Goal: Task Accomplishment & Management: Complete application form

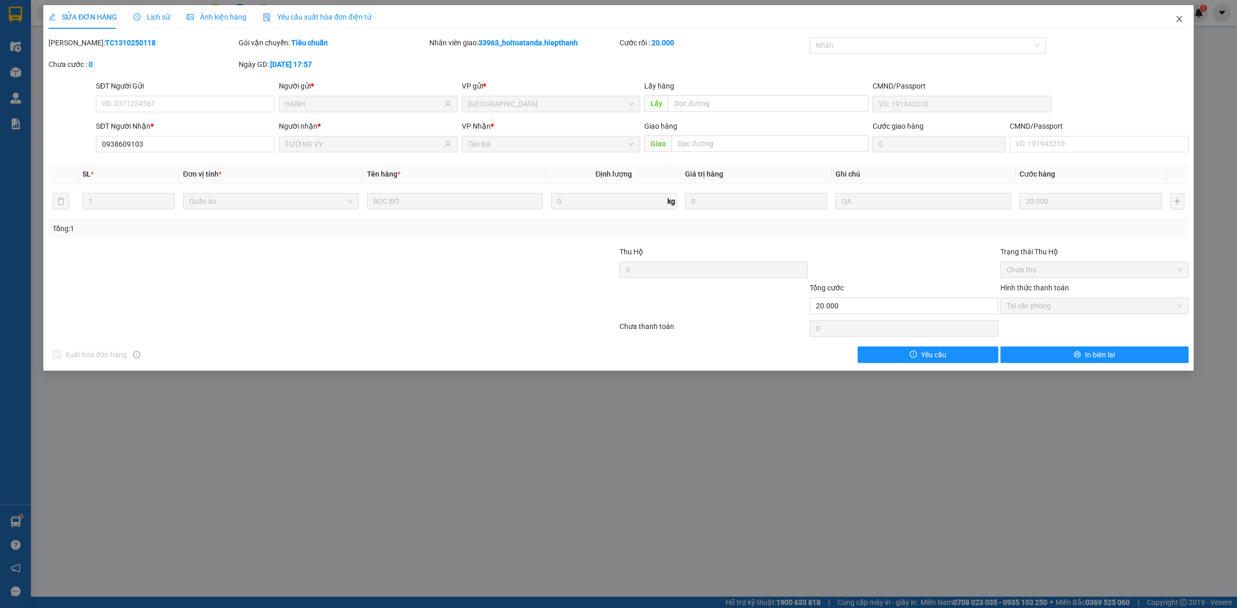
click at [1175, 19] on icon "close" at bounding box center [1179, 19] width 8 height 8
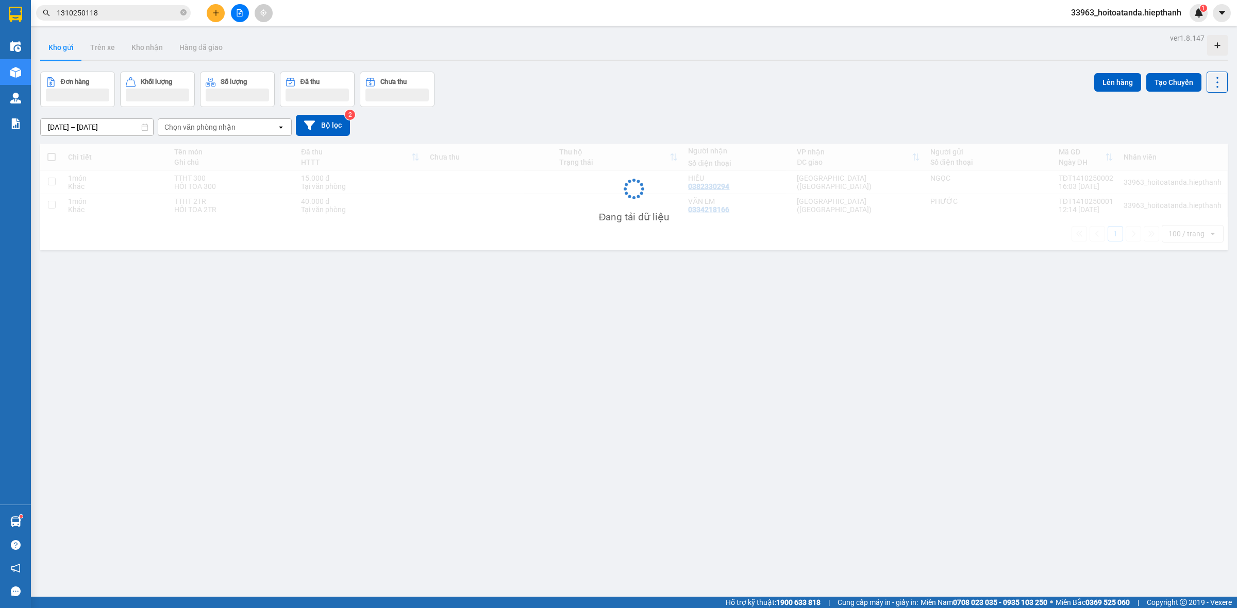
click at [217, 14] on icon "plus" at bounding box center [215, 12] width 7 height 7
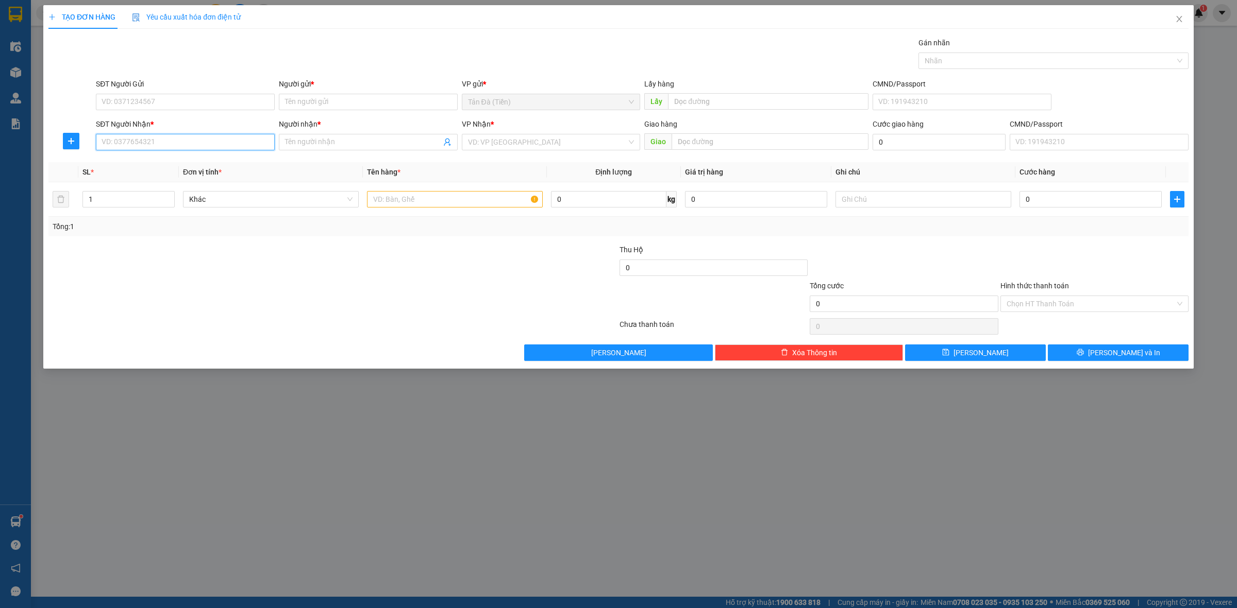
click at [171, 149] on input "SĐT Người Nhận *" at bounding box center [185, 142] width 179 height 16
type input "0909484901"
click at [201, 162] on div "0909484901 - [PERSON_NAME]" at bounding box center [185, 163] width 166 height 11
type input "[PERSON_NAME]"
type input "0909484901"
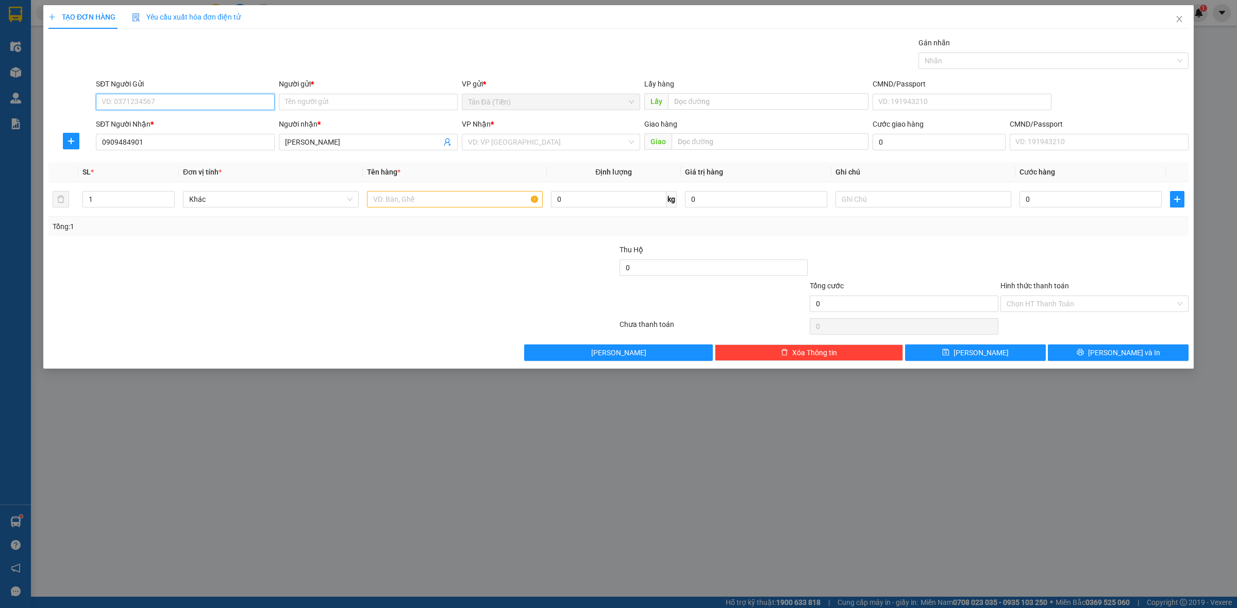
click at [194, 105] on input "SĐT Người Gửi" at bounding box center [185, 102] width 179 height 16
type input "0914666588"
click at [155, 125] on div "0914666588 - NGOAN" at bounding box center [185, 122] width 166 height 11
type input "NGOAN"
type input "0914666588"
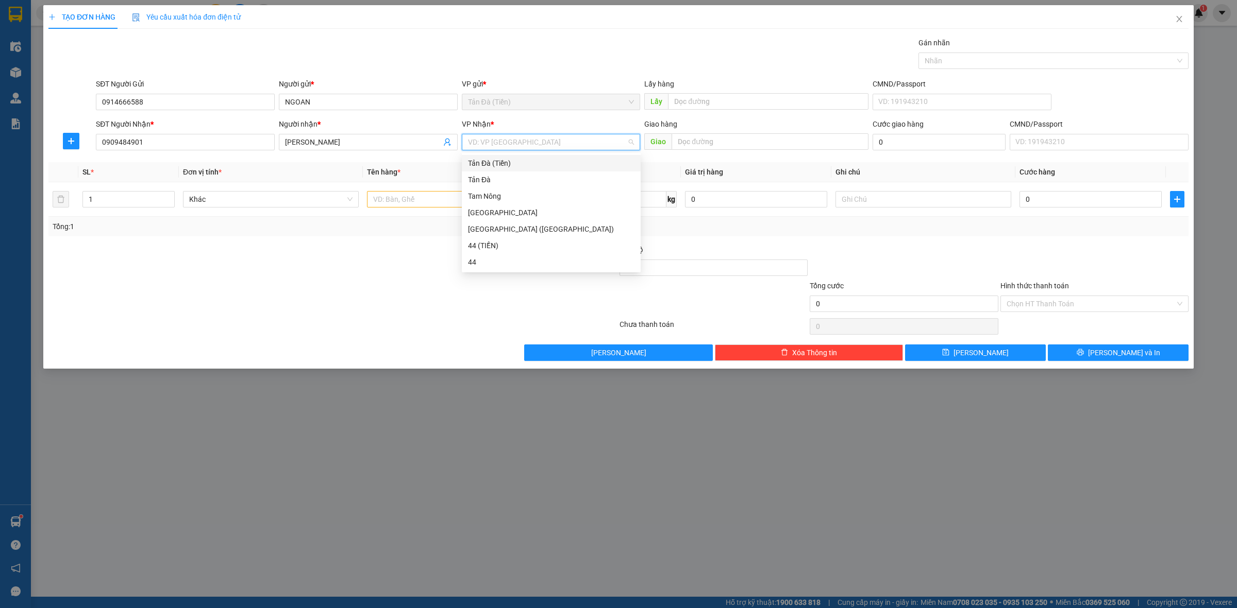
click at [525, 146] on input "search" at bounding box center [547, 141] width 159 height 15
click at [509, 229] on div "[GEOGRAPHIC_DATA] ([GEOGRAPHIC_DATA])" at bounding box center [551, 229] width 166 height 11
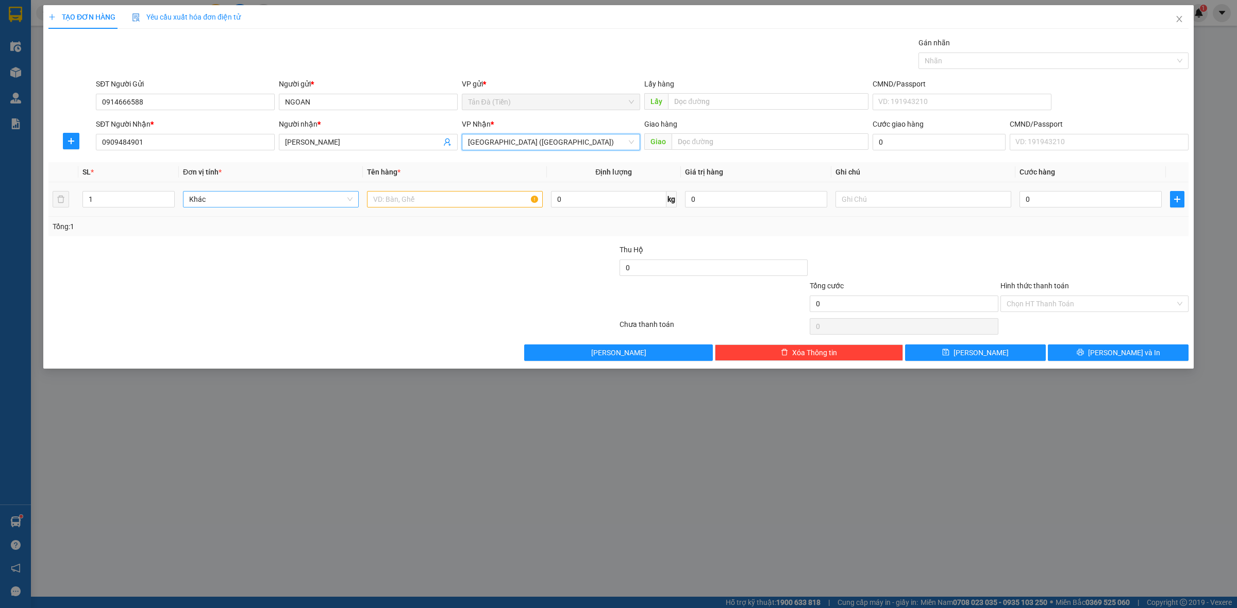
click at [259, 199] on span "Khác" at bounding box center [270, 199] width 163 height 15
type input "DT"
click at [244, 223] on div "Điện thoại" at bounding box center [270, 220] width 163 height 11
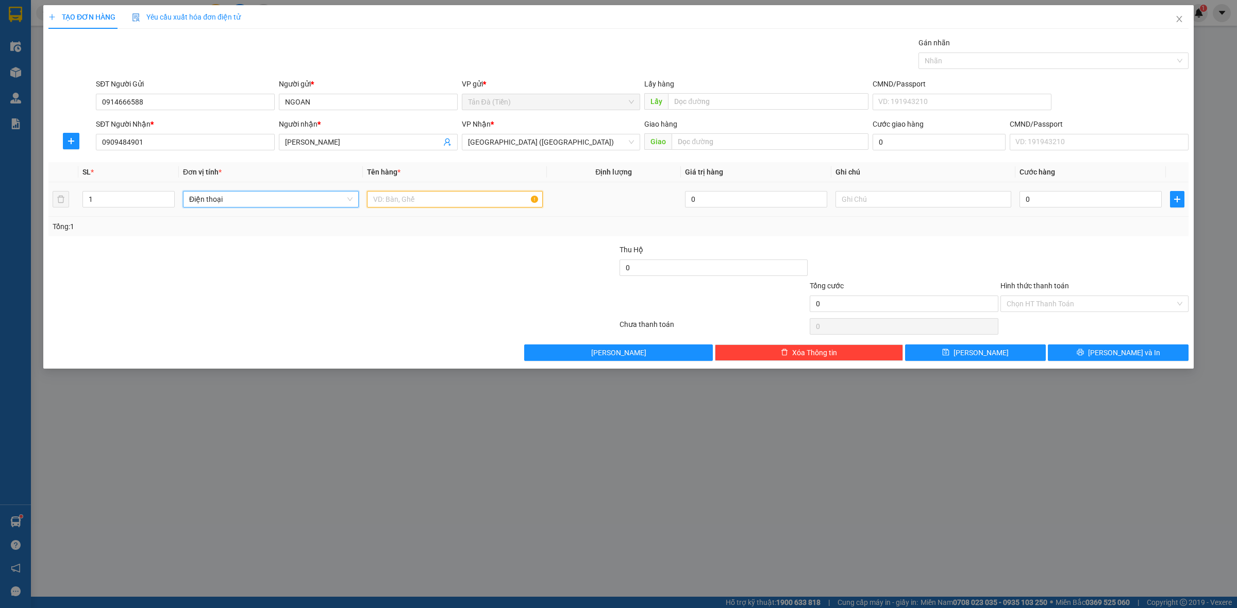
click at [465, 201] on input "text" at bounding box center [455, 199] width 176 height 16
type input "GÓI ĐEN Q KEO"
click at [858, 194] on input "text" at bounding box center [923, 199] width 176 height 16
type input "D"
type input "ĐT NP"
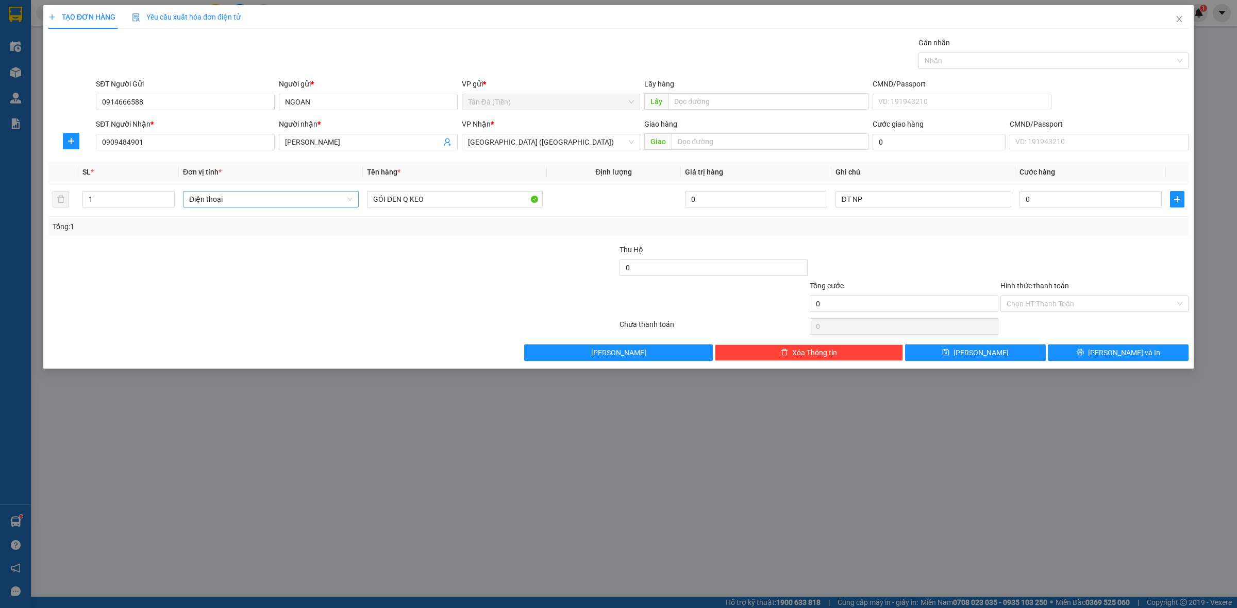
click at [969, 272] on div at bounding box center [903, 262] width 190 height 36
click at [1084, 357] on span "printer" at bounding box center [1079, 353] width 7 height 8
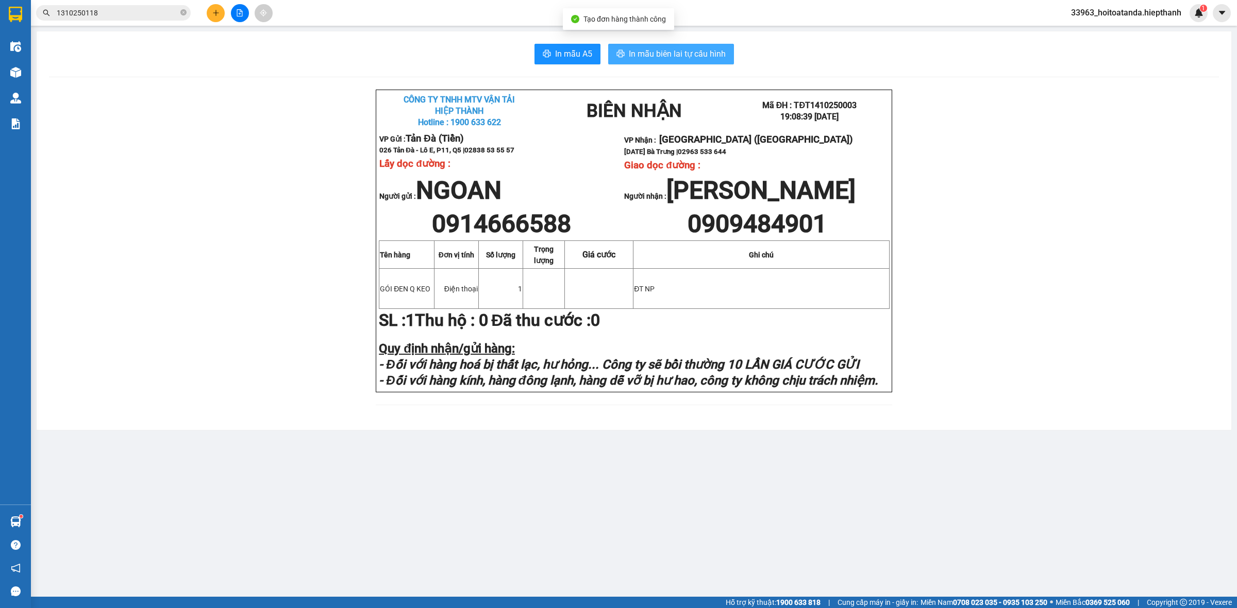
click at [653, 50] on span "In mẫu biên lai tự cấu hình" at bounding box center [677, 53] width 97 height 13
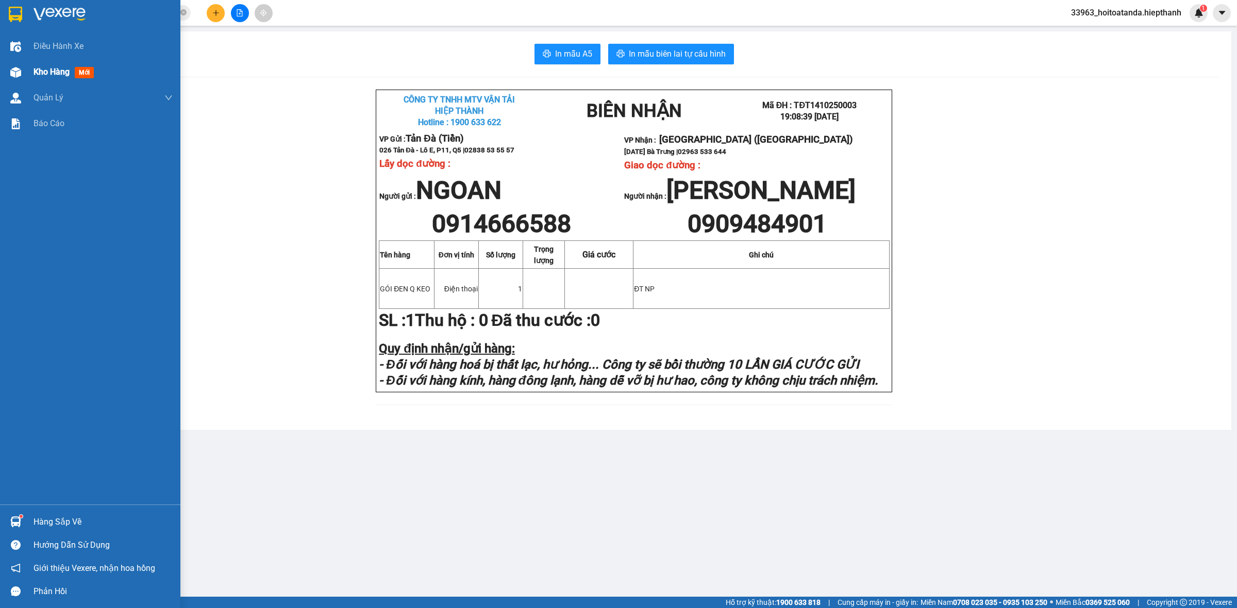
click at [27, 63] on div "Kho hàng mới" at bounding box center [90, 72] width 180 height 26
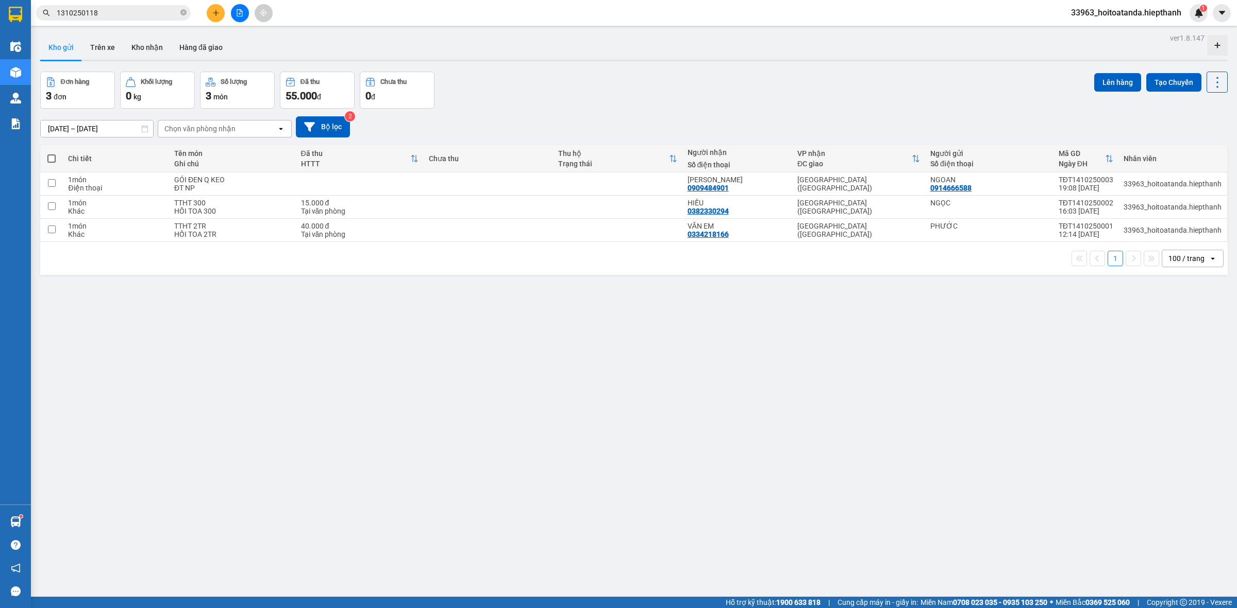
click at [354, 337] on div "ver 1.8.147 Kho gửi Trên xe Kho nhận Hàng đã giao Đơn hàng 3 đơn Khối lượng 0 k…" at bounding box center [633, 335] width 1195 height 608
click at [182, 11] on icon "close-circle" at bounding box center [183, 12] width 6 height 6
click at [148, 11] on input "text" at bounding box center [118, 12] width 122 height 11
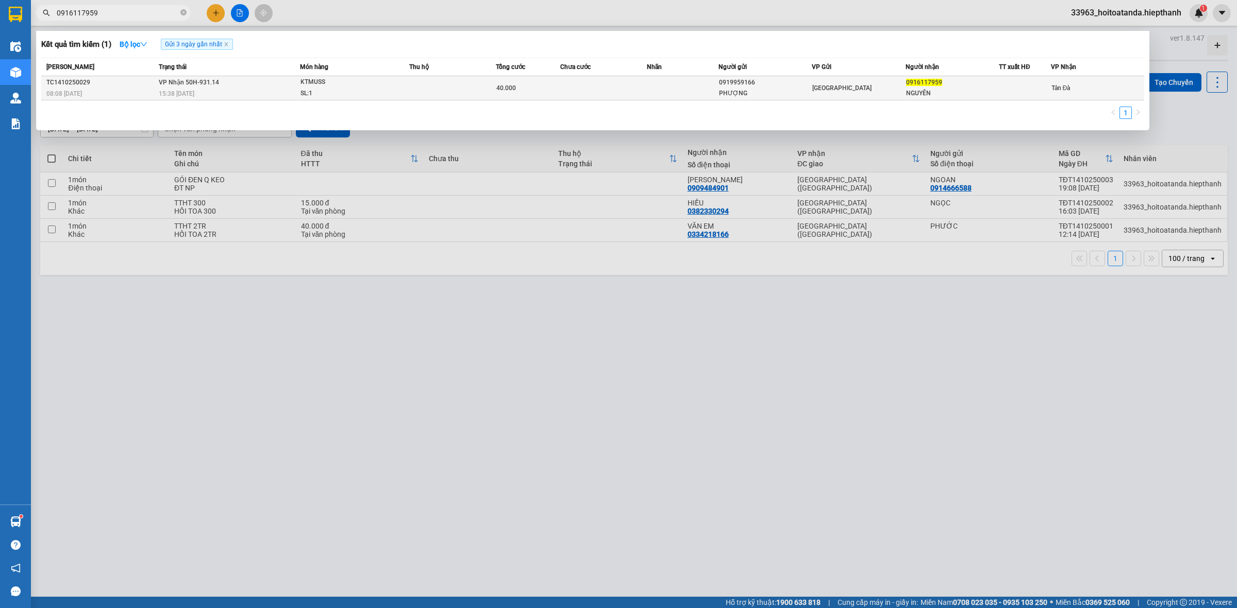
type input "0916117959"
click at [352, 95] on div "SL: 1" at bounding box center [338, 93] width 77 height 11
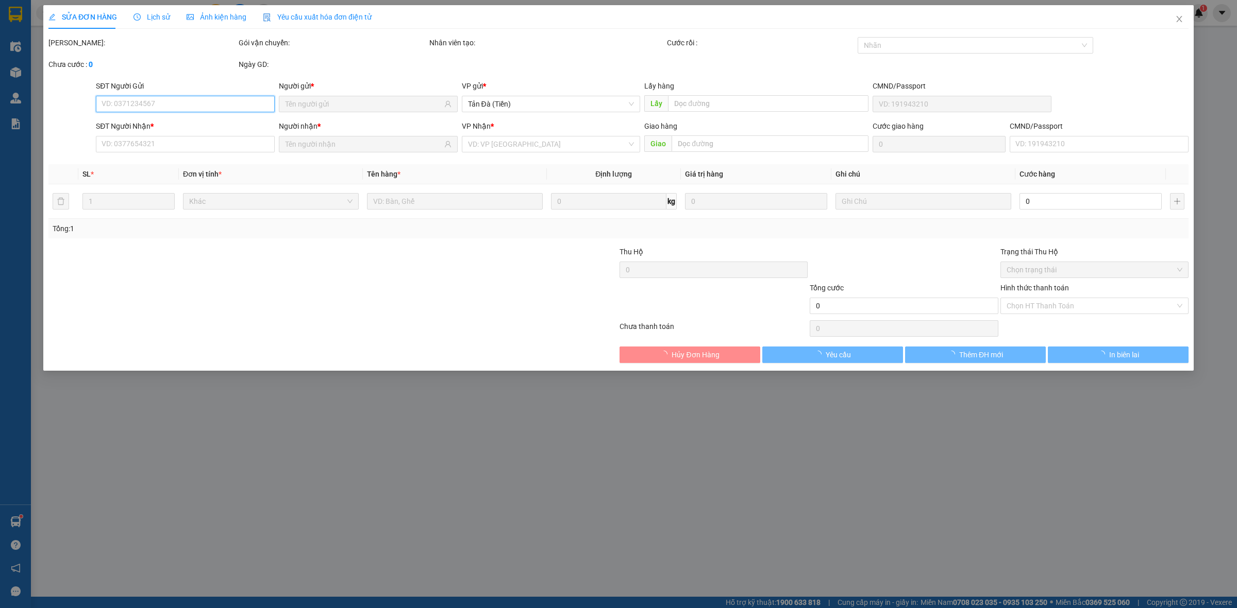
type input "0919959166"
type input "PHƯỢNG"
type input "0916117959"
type input "NGUYÊN"
type input "40.000"
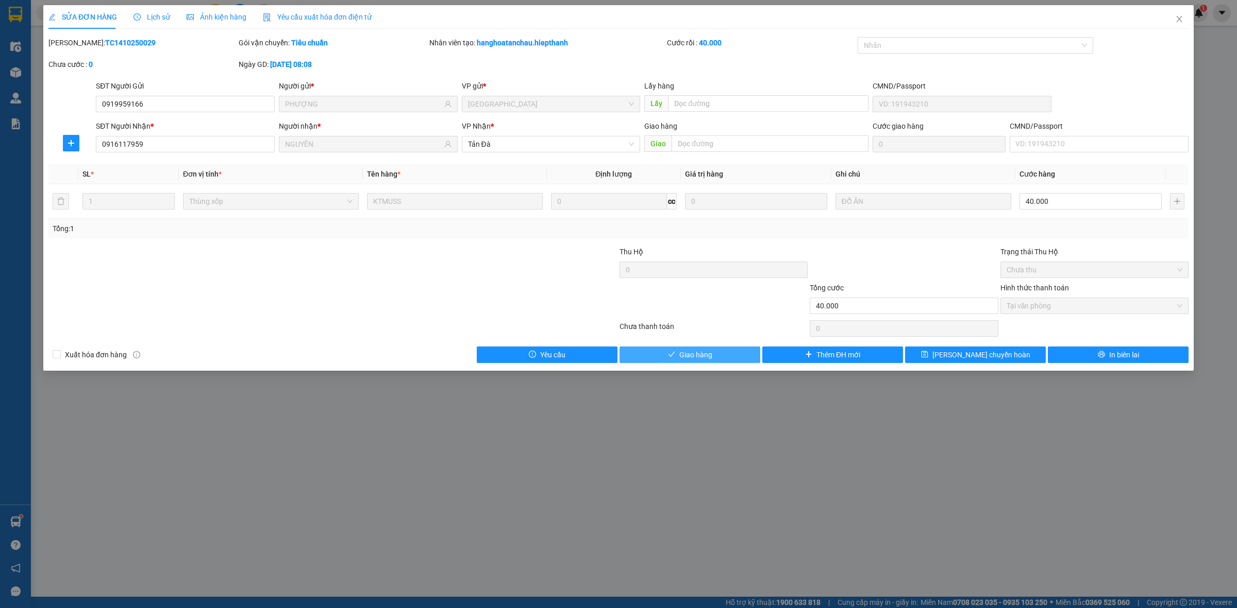
click at [702, 359] on span "Giao hàng" at bounding box center [695, 354] width 33 height 11
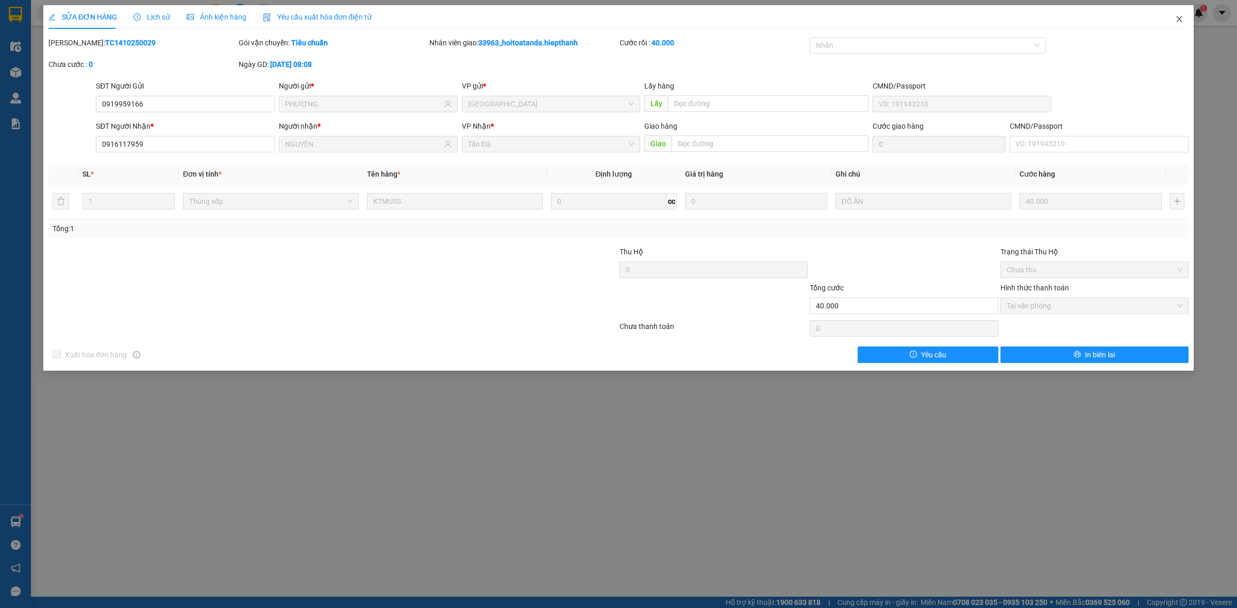
click at [1177, 21] on icon "close" at bounding box center [1179, 19] width 8 height 8
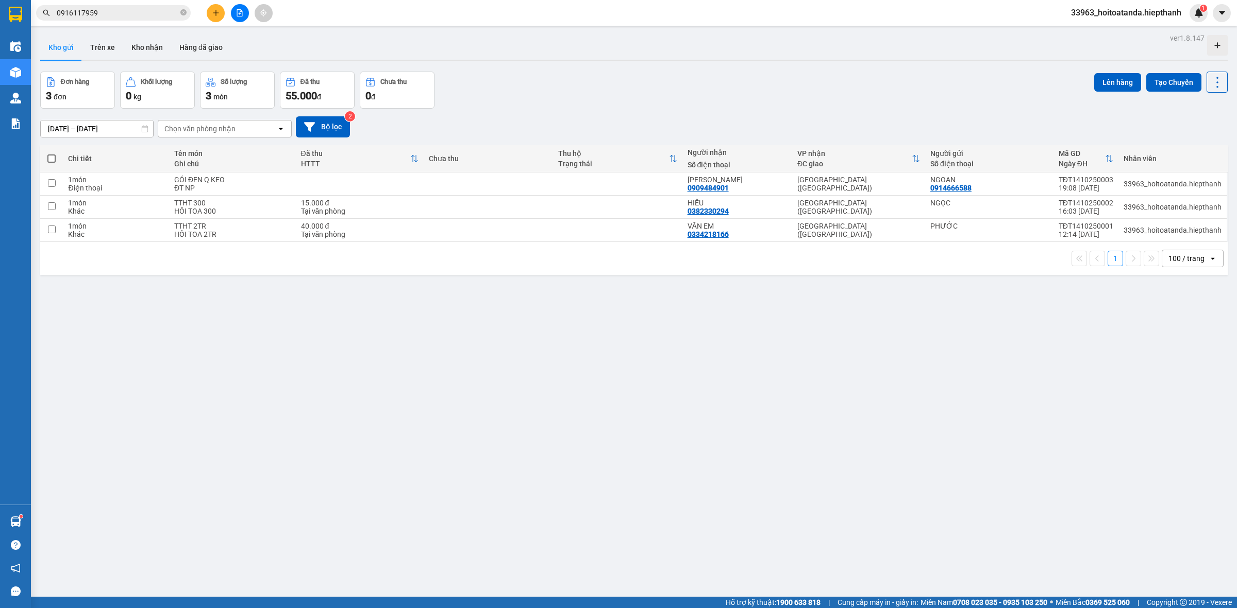
drag, startPoint x: 181, startPoint y: 11, endPoint x: 165, endPoint y: 11, distance: 16.0
click at [179, 11] on span "0916117959" at bounding box center [113, 12] width 155 height 15
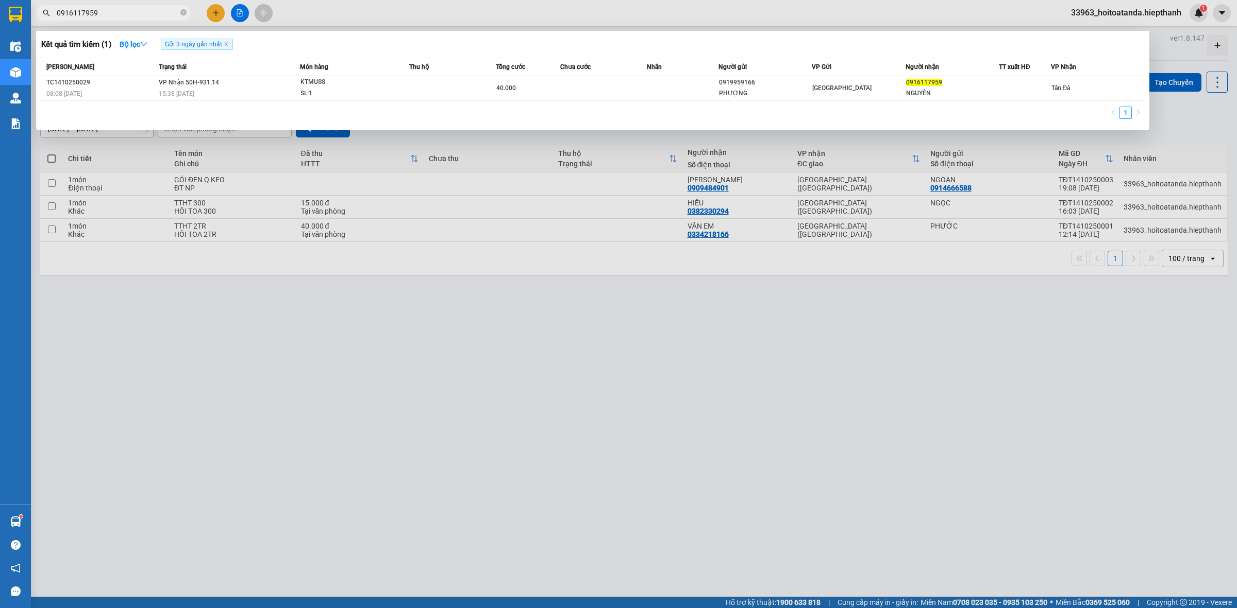
click at [144, 12] on input "0916117959" at bounding box center [118, 12] width 122 height 11
click at [150, 11] on input "09161179590" at bounding box center [118, 12] width 122 height 11
type input "0944262728"
click at [341, 86] on div "BAO TRẮNG" at bounding box center [338, 82] width 77 height 11
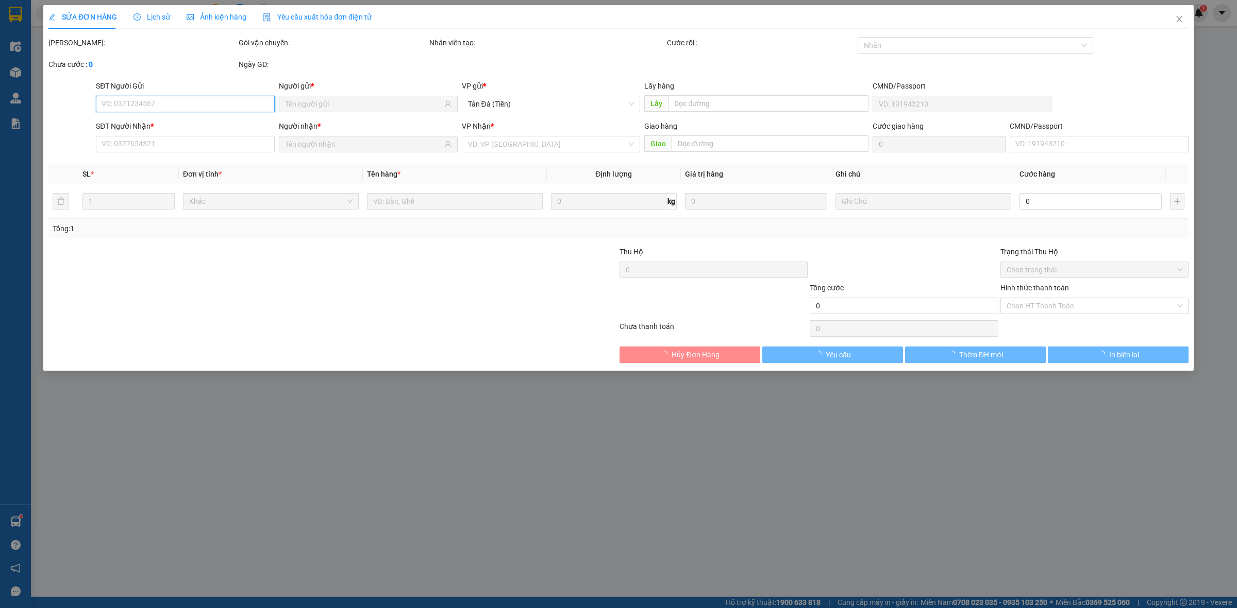
type input "XUYÊN"
type input "0944262728"
type input "TÙNG"
type input "20.000"
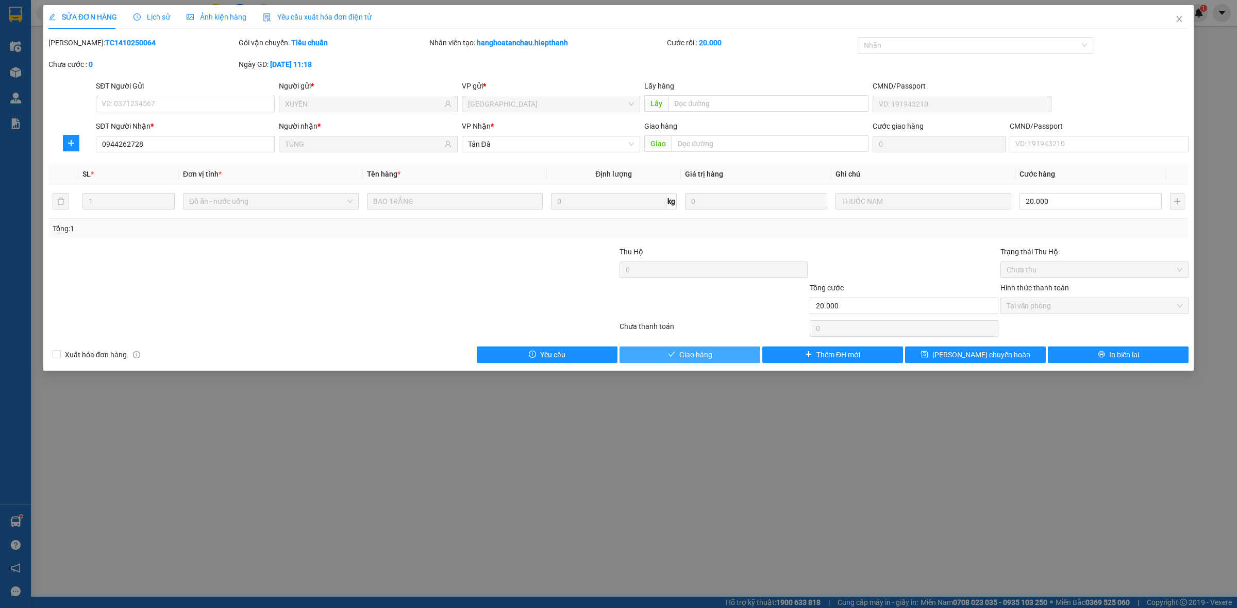
click at [730, 352] on button "Giao hàng" at bounding box center [689, 355] width 141 height 16
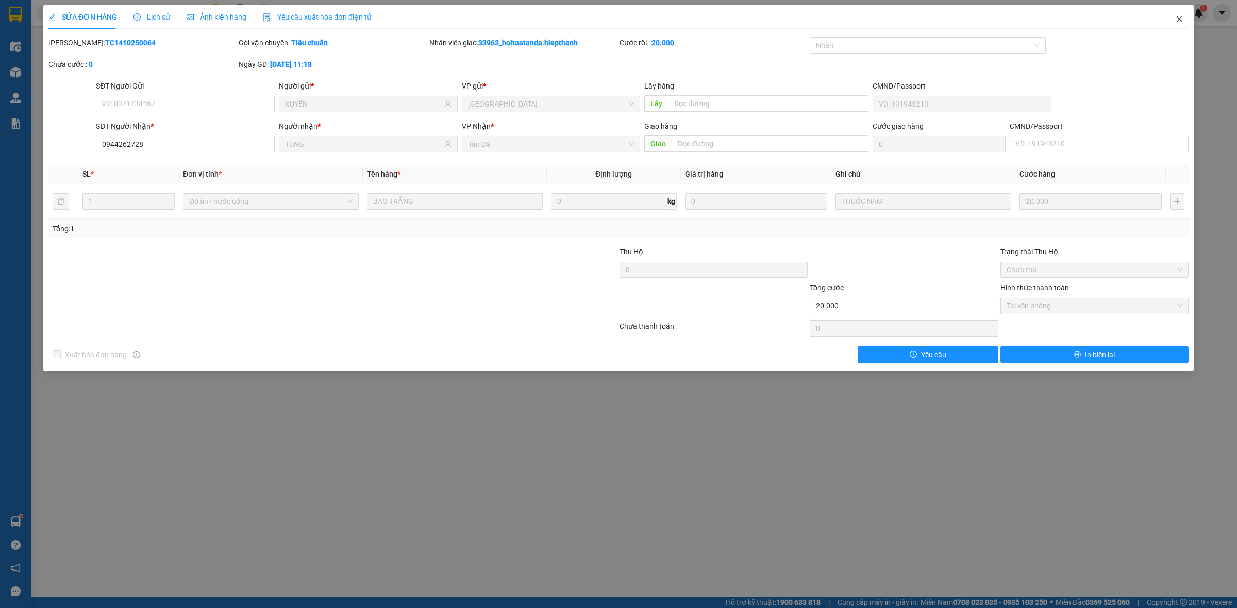
click at [1184, 19] on span "Close" at bounding box center [1178, 19] width 29 height 29
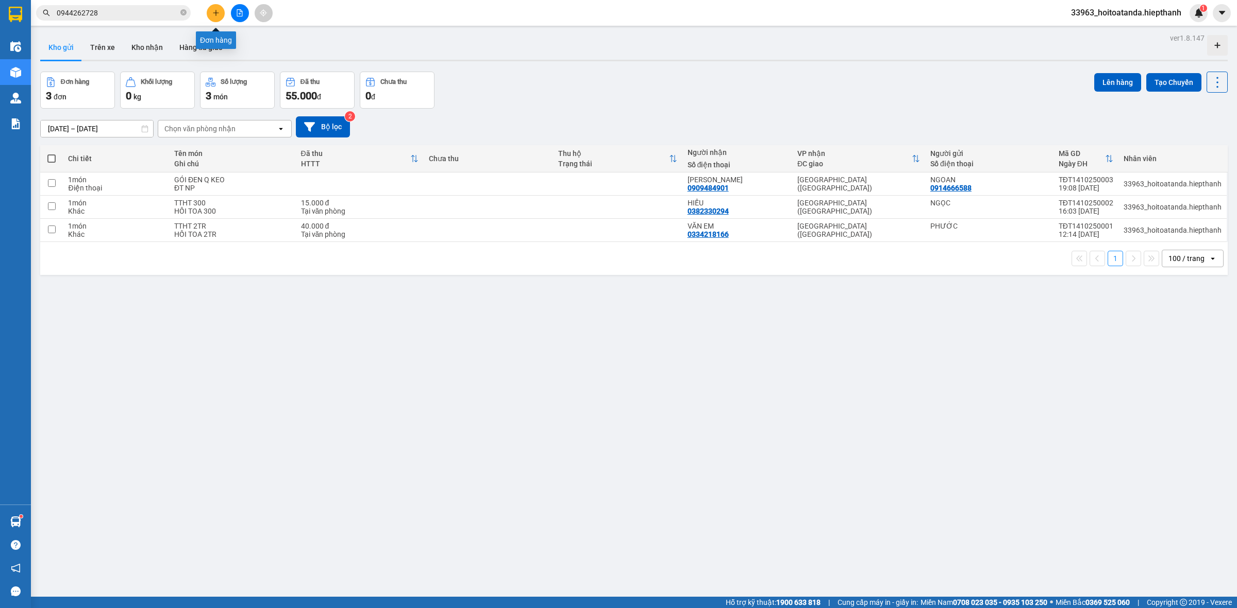
click at [218, 16] on button at bounding box center [216, 13] width 18 height 18
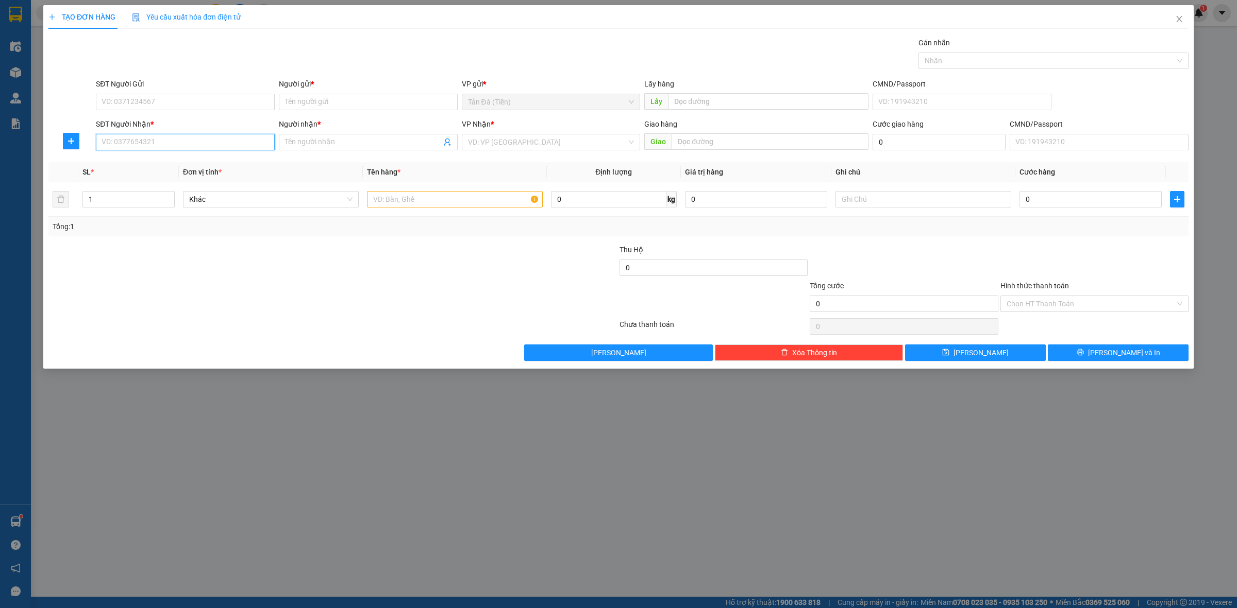
click at [184, 143] on input "SĐT Người Nhận *" at bounding box center [185, 142] width 179 height 16
type input "0947688881"
drag, startPoint x: 184, startPoint y: 163, endPoint x: 295, endPoint y: 159, distance: 110.9
click at [185, 163] on div "0947688881 - ANH DŨNG" at bounding box center [185, 163] width 166 height 11
type input "ANH DŨNG"
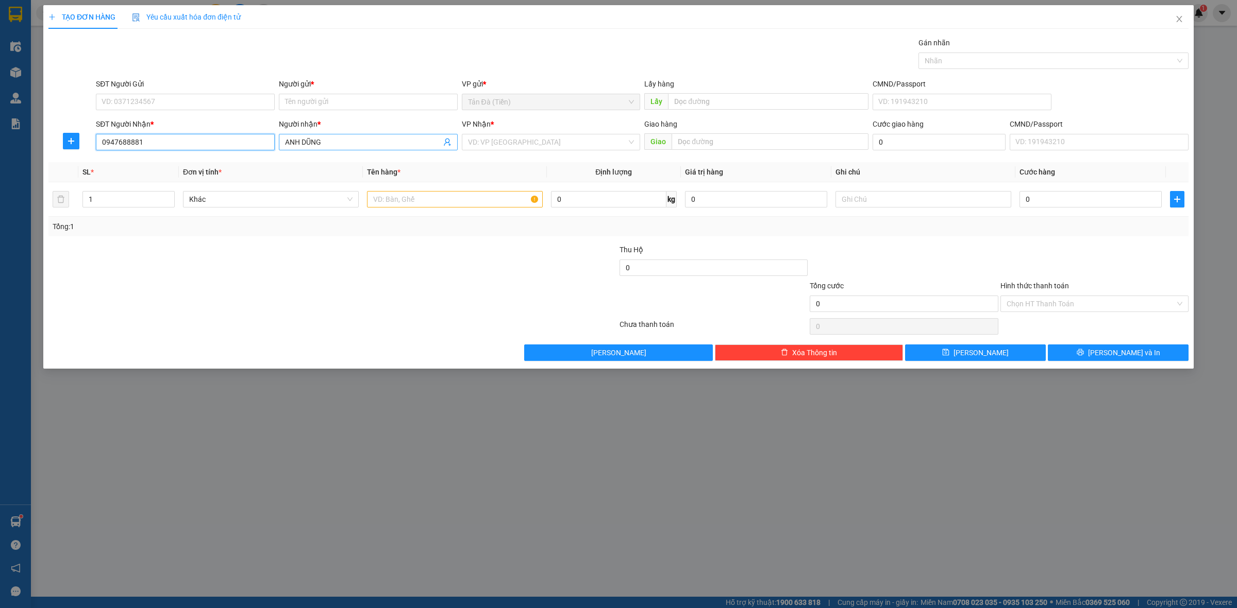
type input "0947688881"
click at [357, 144] on input "ANH DŨNG" at bounding box center [363, 142] width 156 height 11
type input "[PERSON_NAME] (CHỊ [PERSON_NAME])"
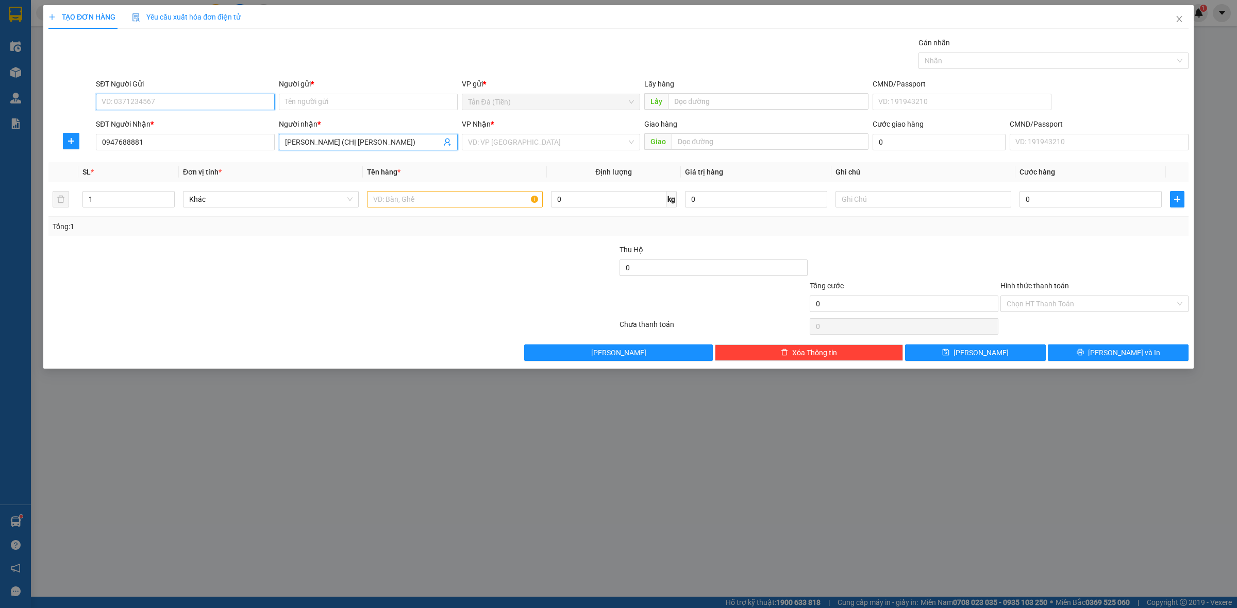
click at [213, 104] on input "SĐT Người Gửi" at bounding box center [185, 102] width 179 height 16
click at [185, 154] on div "0886349349 - [GEOGRAPHIC_DATA]" at bounding box center [185, 155] width 166 height 11
type input "0886349349"
type input "[PERSON_NAME]"
click at [453, 294] on div at bounding box center [523, 298] width 190 height 36
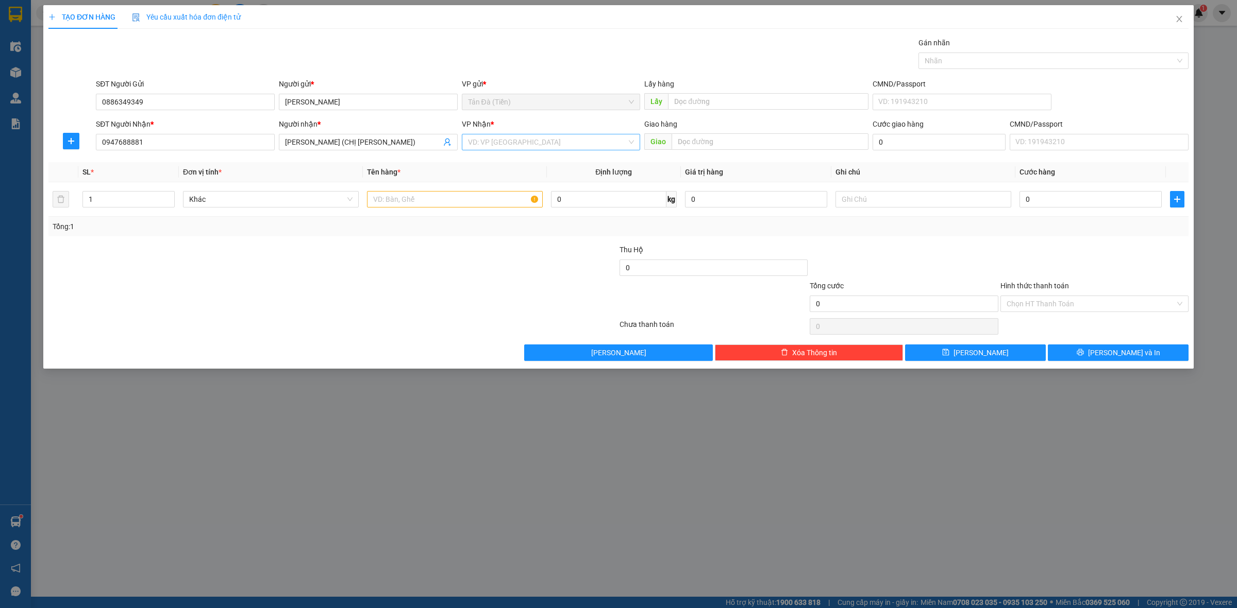
click at [526, 141] on input "search" at bounding box center [547, 141] width 159 height 15
click at [495, 222] on div "[GEOGRAPHIC_DATA] ([GEOGRAPHIC_DATA])" at bounding box center [551, 229] width 179 height 16
drag, startPoint x: 382, startPoint y: 244, endPoint x: 402, endPoint y: 196, distance: 51.3
click at [384, 238] on div "Transit Pickup Surcharge Ids Transit Deliver Surcharge Ids Transit Deliver Surc…" at bounding box center [618, 199] width 1140 height 324
click at [403, 196] on input "text" at bounding box center [455, 199] width 176 height 16
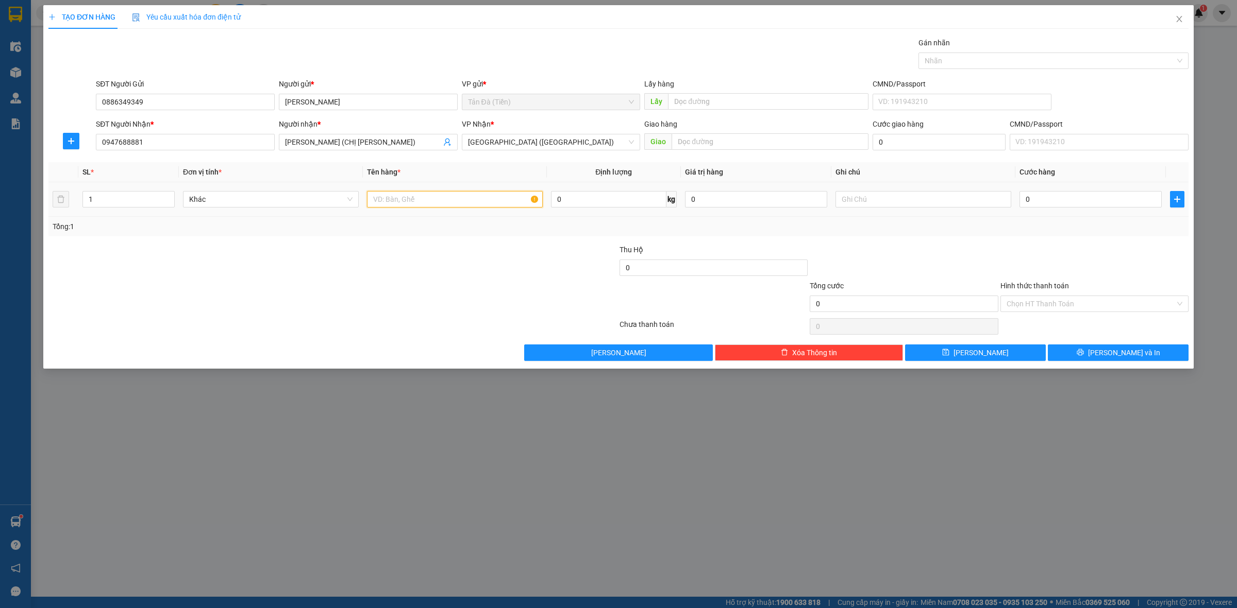
click at [403, 196] on input "text" at bounding box center [455, 199] width 176 height 16
type input "H NP"
click at [856, 197] on input "text" at bounding box center [923, 199] width 176 height 16
type input "DTDD"
click at [949, 269] on div at bounding box center [903, 262] width 190 height 36
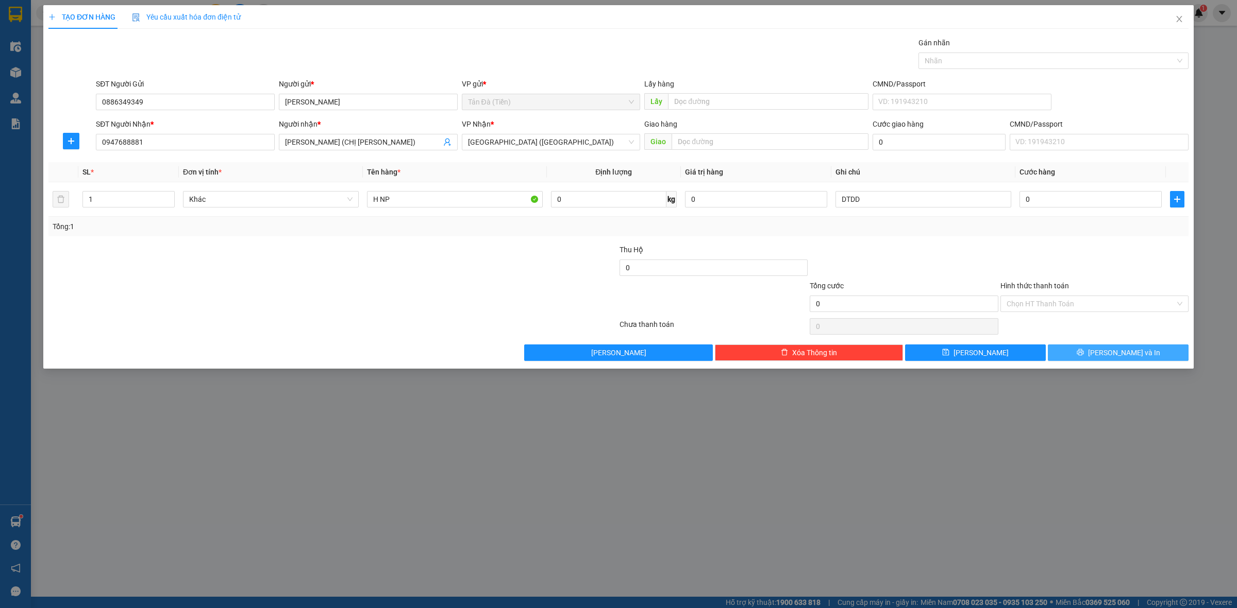
click at [1083, 356] on icon "printer" at bounding box center [1079, 352] width 7 height 7
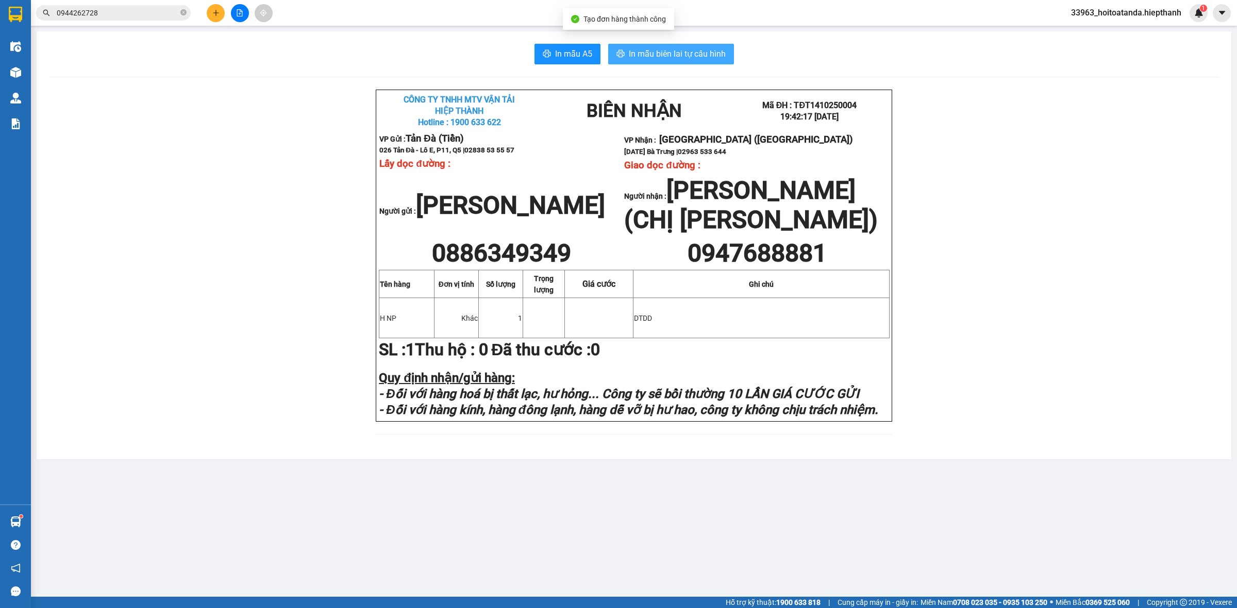
click at [704, 52] on span "In mẫu biên lai tự cấu hình" at bounding box center [677, 53] width 97 height 13
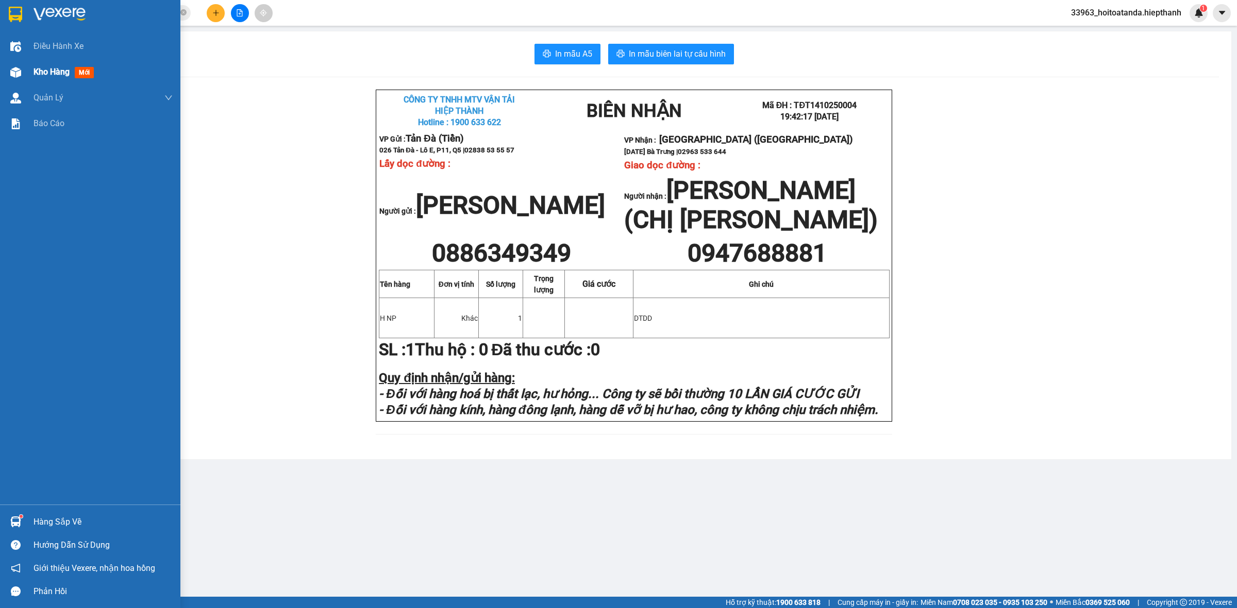
click at [27, 70] on div "Kho hàng mới" at bounding box center [90, 72] width 180 height 26
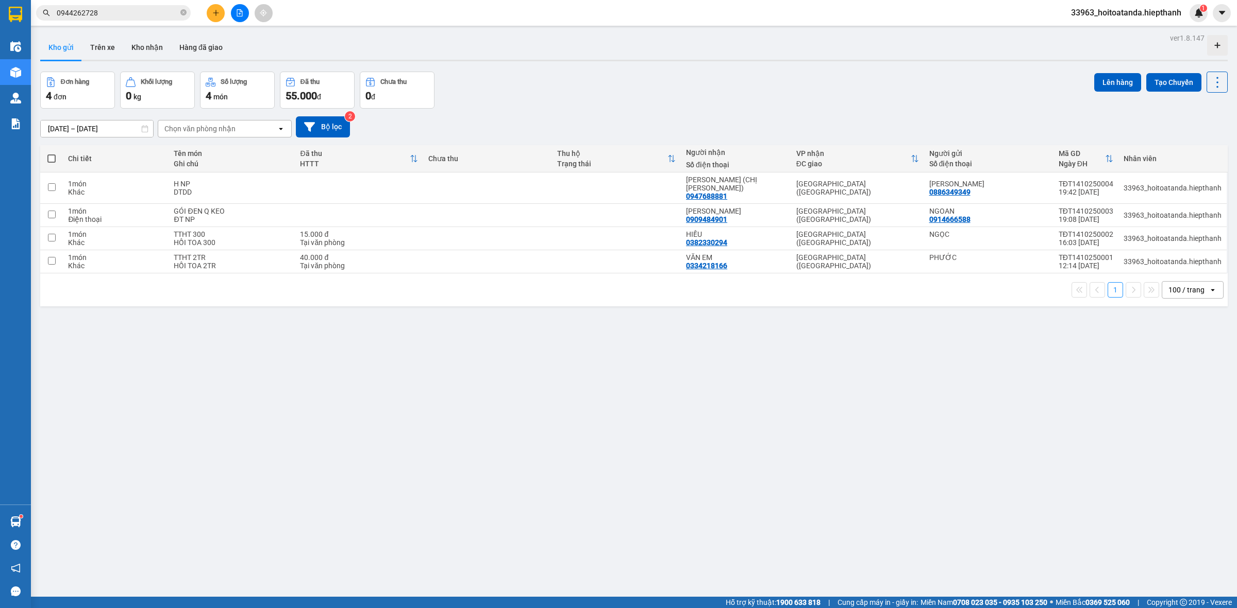
click at [501, 372] on div "ver 1.8.147 Kho gửi Trên xe Kho nhận Hàng đã giao Đơn hàng 4 đơn Khối lượng 0 k…" at bounding box center [633, 335] width 1195 height 608
click at [49, 183] on input "checkbox" at bounding box center [52, 187] width 8 height 8
checkbox input "true"
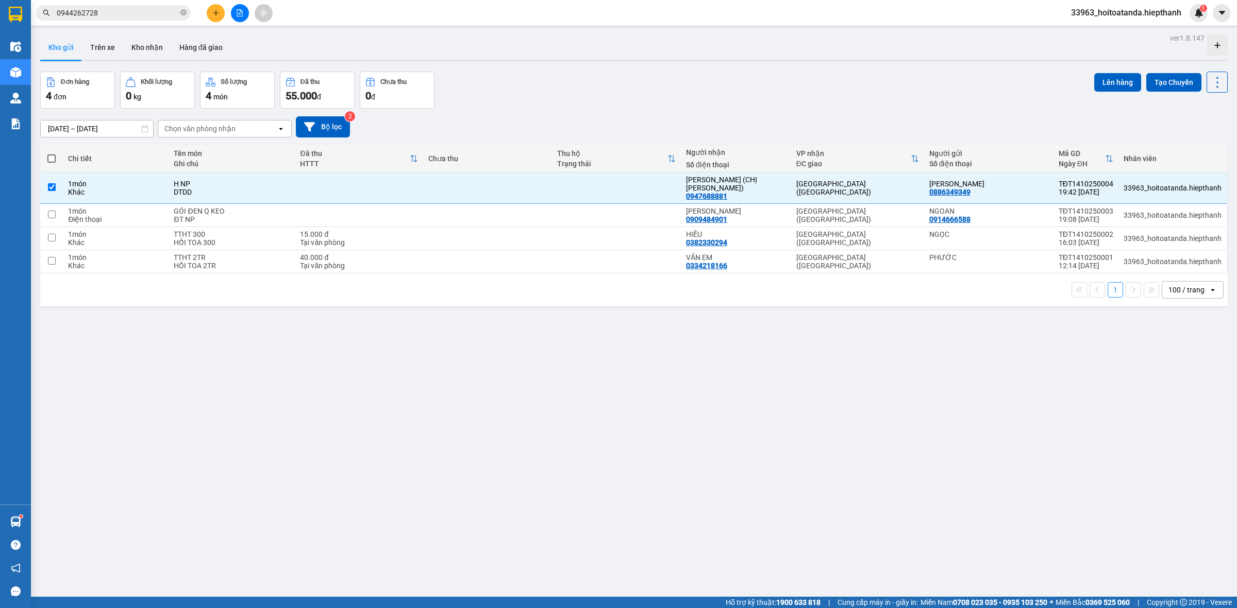
click at [55, 150] on th at bounding box center [51, 158] width 23 height 27
click at [54, 161] on span at bounding box center [51, 159] width 8 height 8
click at [52, 154] on input "checkbox" at bounding box center [52, 154] width 0 height 0
checkbox input "true"
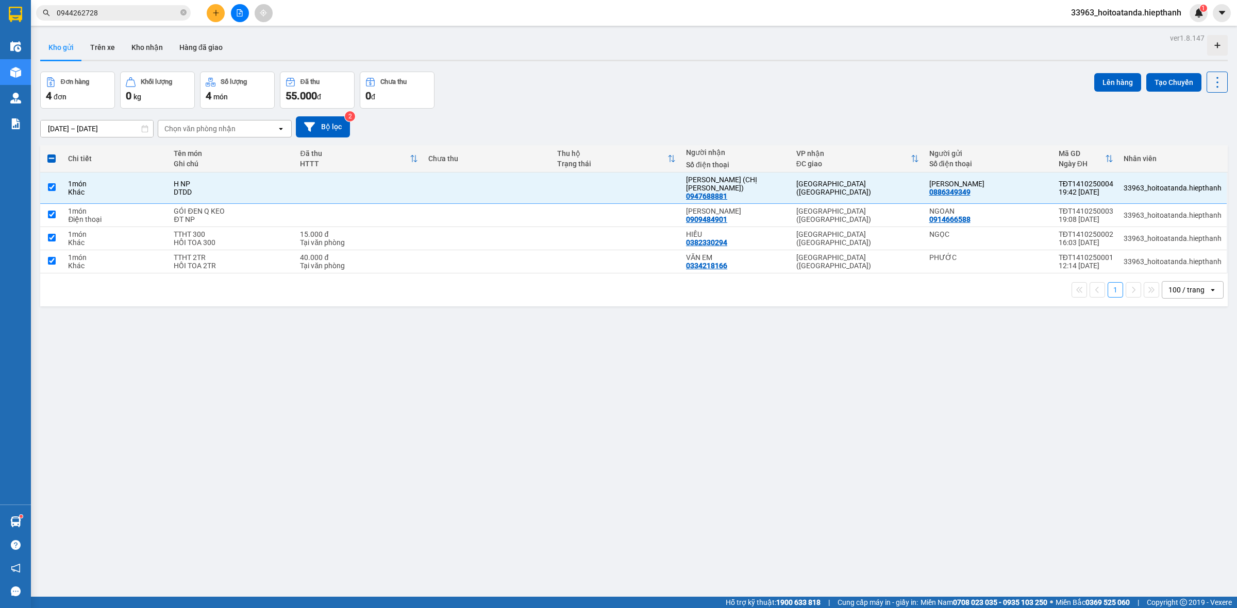
checkbox input "true"
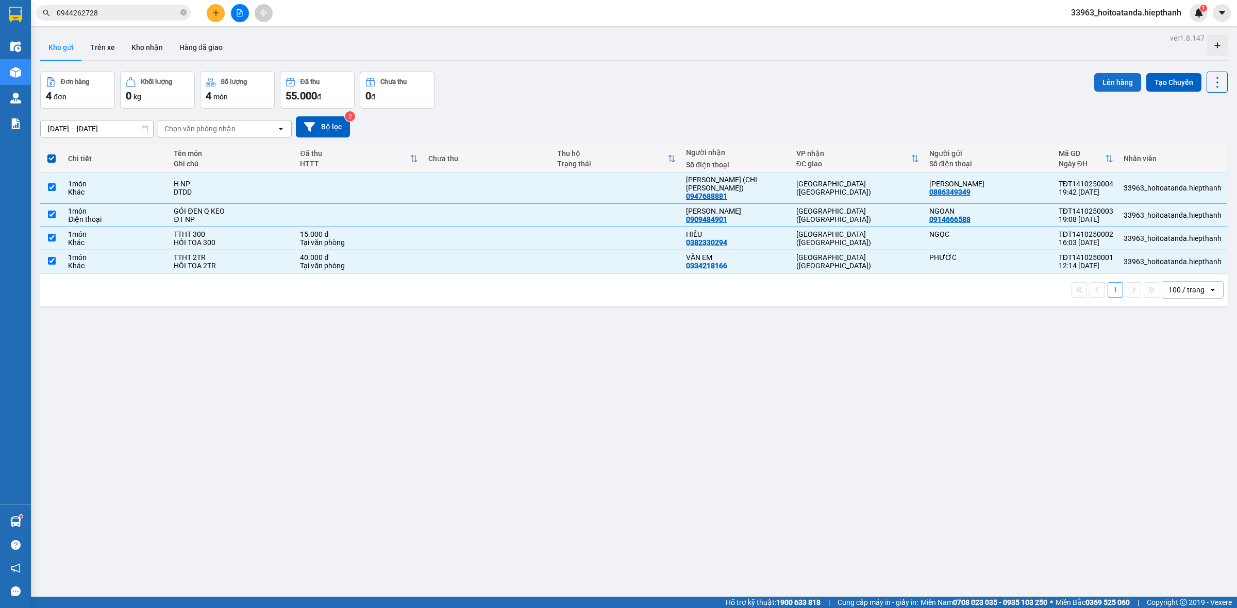
click at [1108, 83] on button "Lên hàng" at bounding box center [1117, 82] width 47 height 19
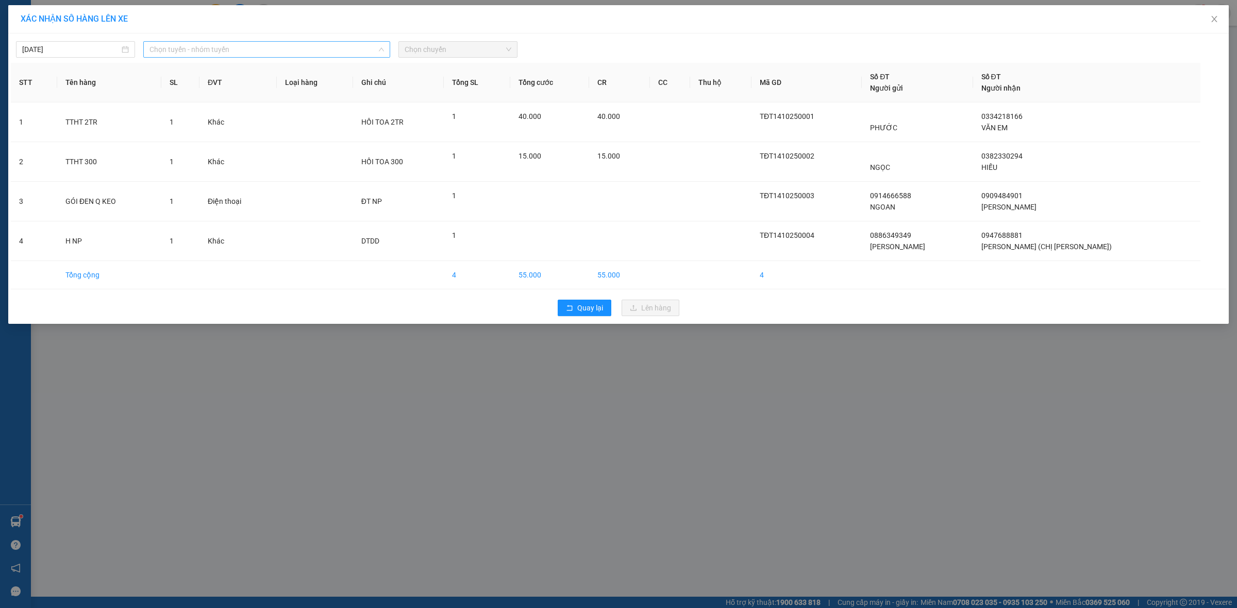
click at [174, 50] on span "Chọn tuyến - nhóm tuyến" at bounding box center [266, 49] width 234 height 15
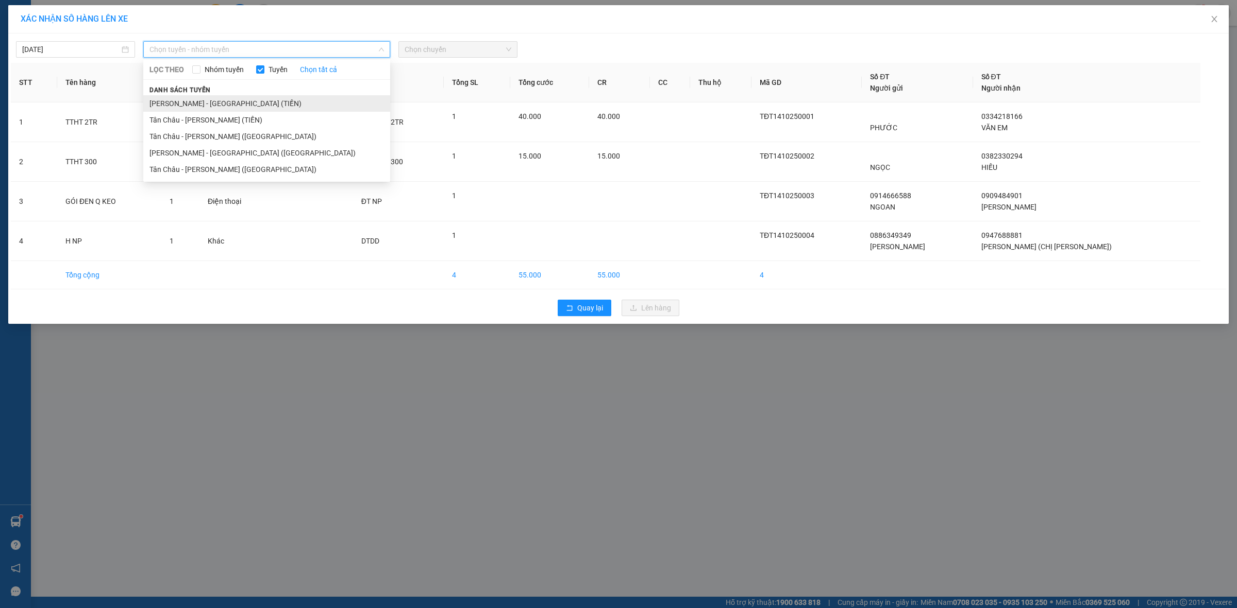
drag, startPoint x: 212, startPoint y: 157, endPoint x: 227, endPoint y: 105, distance: 54.6
click at [226, 106] on ul "[PERSON_NAME] - [GEOGRAPHIC_DATA] (TIỀN) [GEOGRAPHIC_DATA] - [GEOGRAPHIC_DATA] …" at bounding box center [266, 136] width 247 height 82
click at [227, 103] on li "[PERSON_NAME] - [GEOGRAPHIC_DATA] (TIỀN)" at bounding box center [266, 103] width 247 height 16
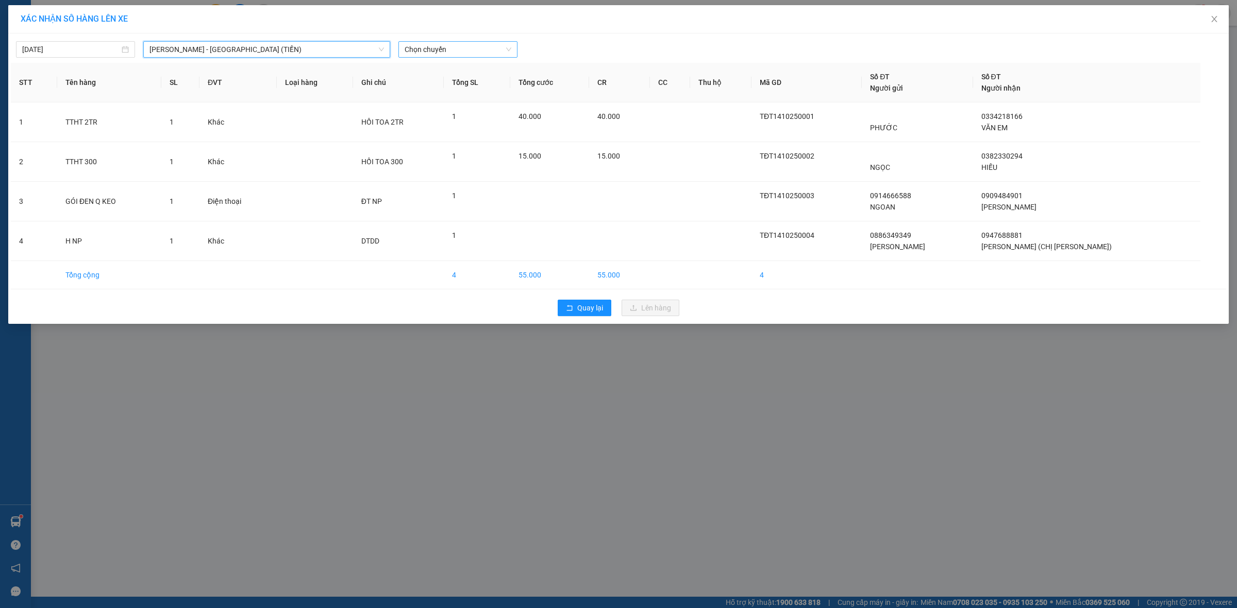
click at [434, 48] on span "Chọn chuyến" at bounding box center [457, 49] width 107 height 15
click at [420, 119] on div "21:00" at bounding box center [444, 119] width 80 height 11
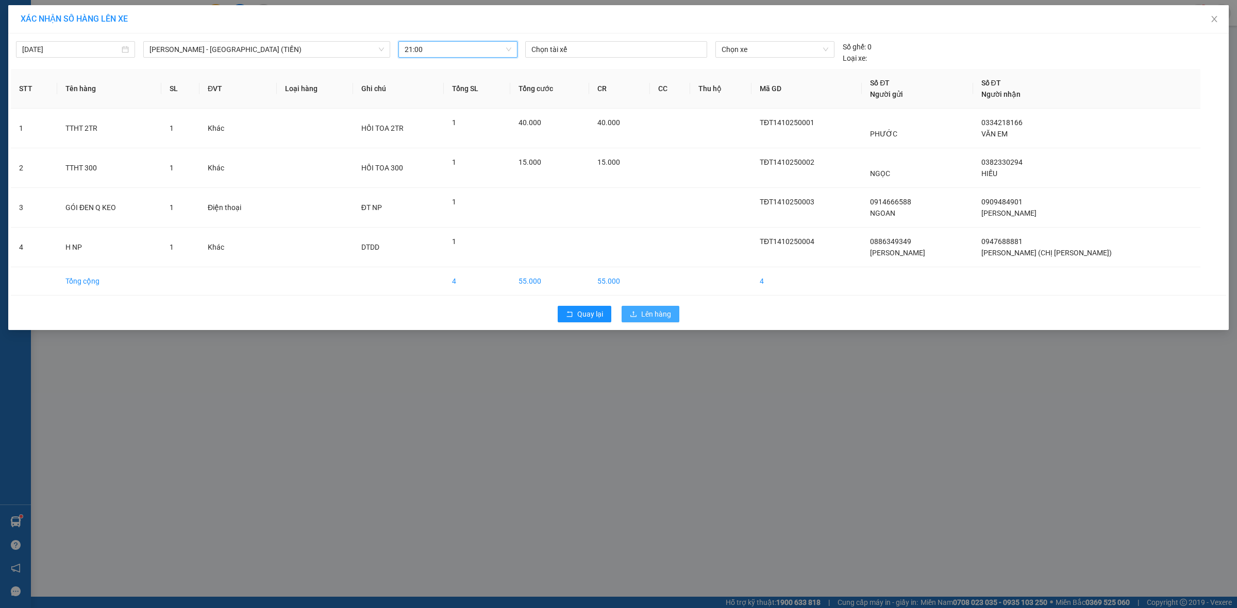
click at [648, 313] on span "Lên hàng" at bounding box center [656, 314] width 30 height 11
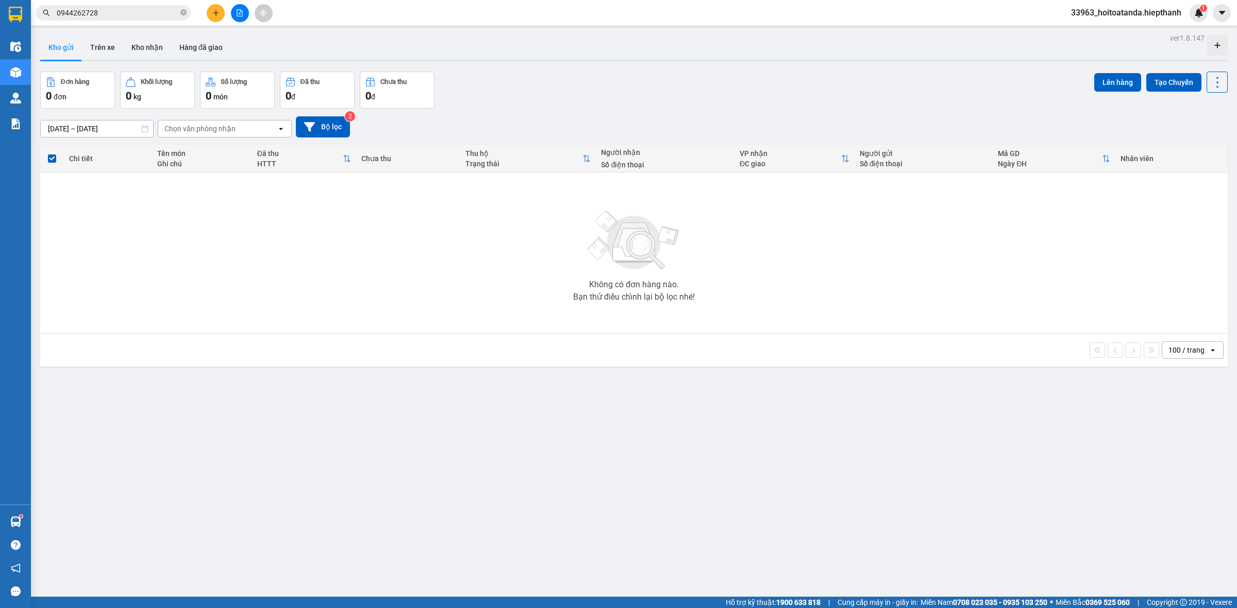
click at [227, 10] on div at bounding box center [239, 13] width 77 height 18
click at [212, 17] on button at bounding box center [216, 13] width 18 height 18
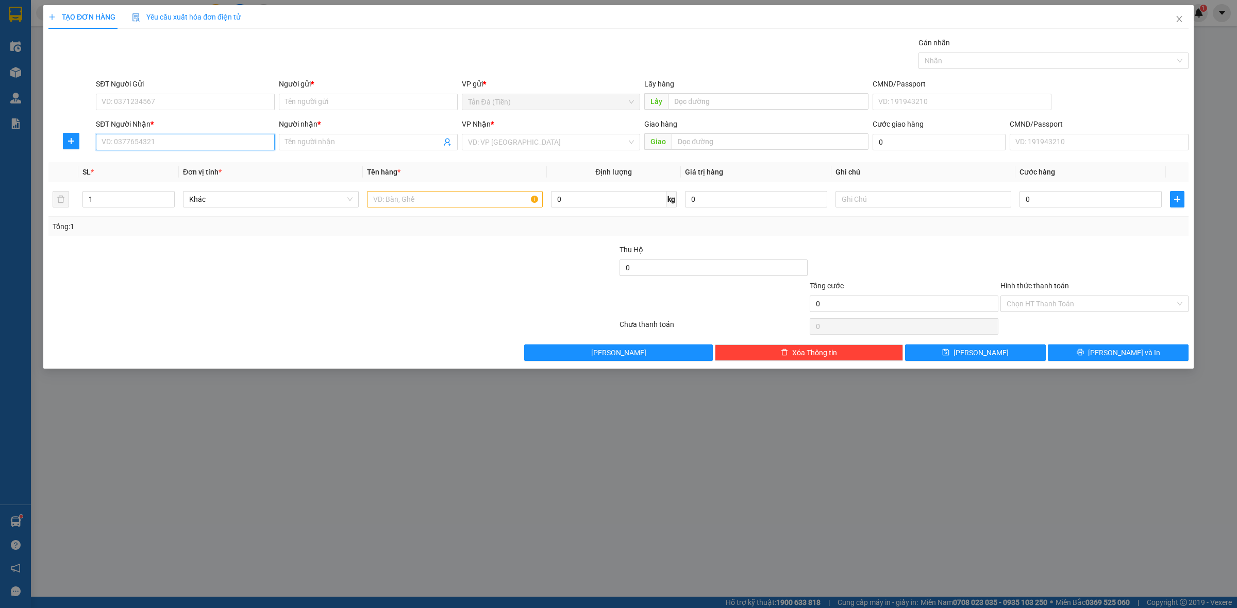
click at [156, 139] on input "SĐT Người Nhận *" at bounding box center [185, 142] width 179 height 16
type input "0941112393"
click at [188, 169] on div "0941112393 - VY" at bounding box center [185, 163] width 179 height 16
type input "VY"
type input "0941112393"
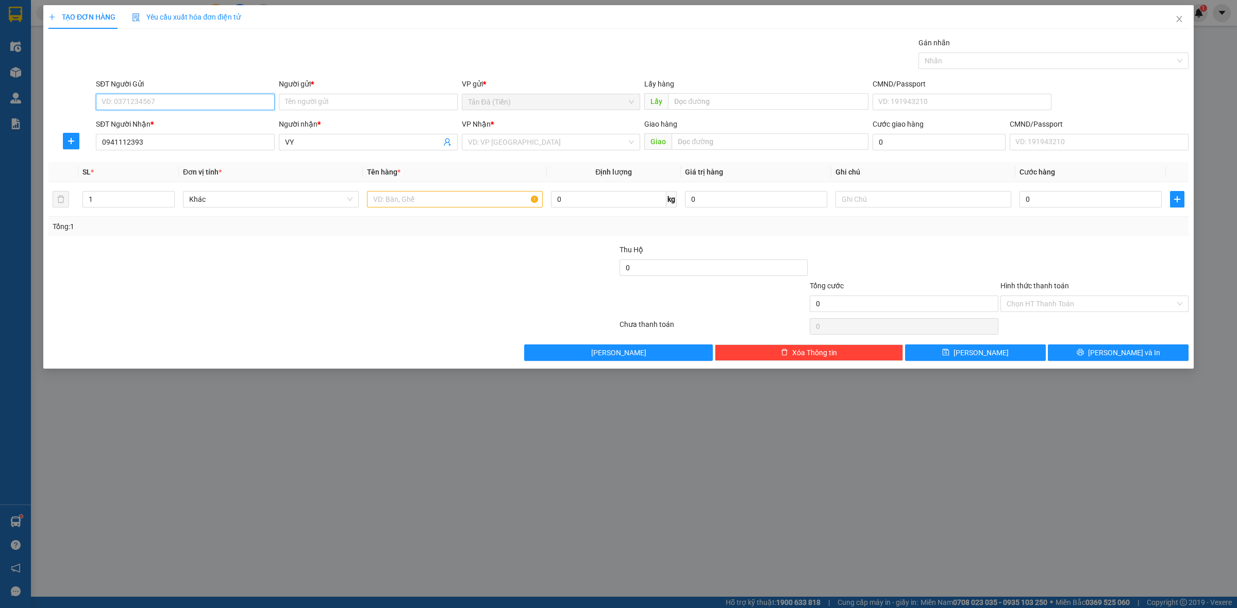
click at [215, 103] on input "SĐT Người Gửi" at bounding box center [185, 102] width 179 height 16
type input "0909908875"
click at [183, 120] on div "0909908875 - THẢO" at bounding box center [185, 122] width 166 height 11
type input "THẢO"
type input "0909908875"
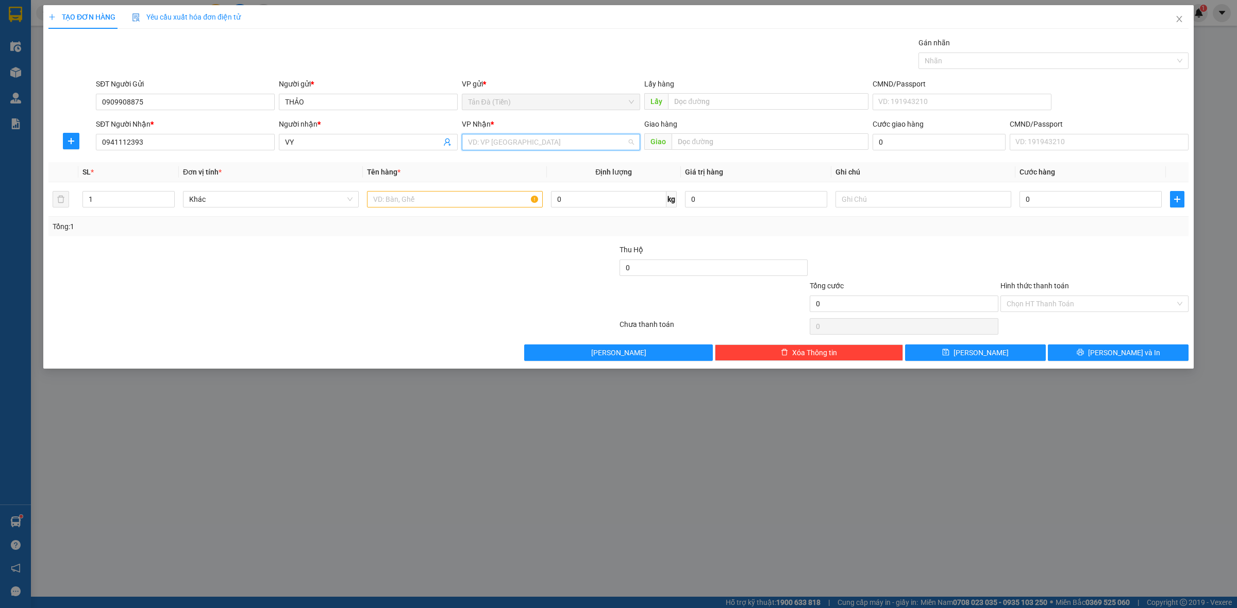
click at [540, 147] on input "search" at bounding box center [547, 141] width 159 height 15
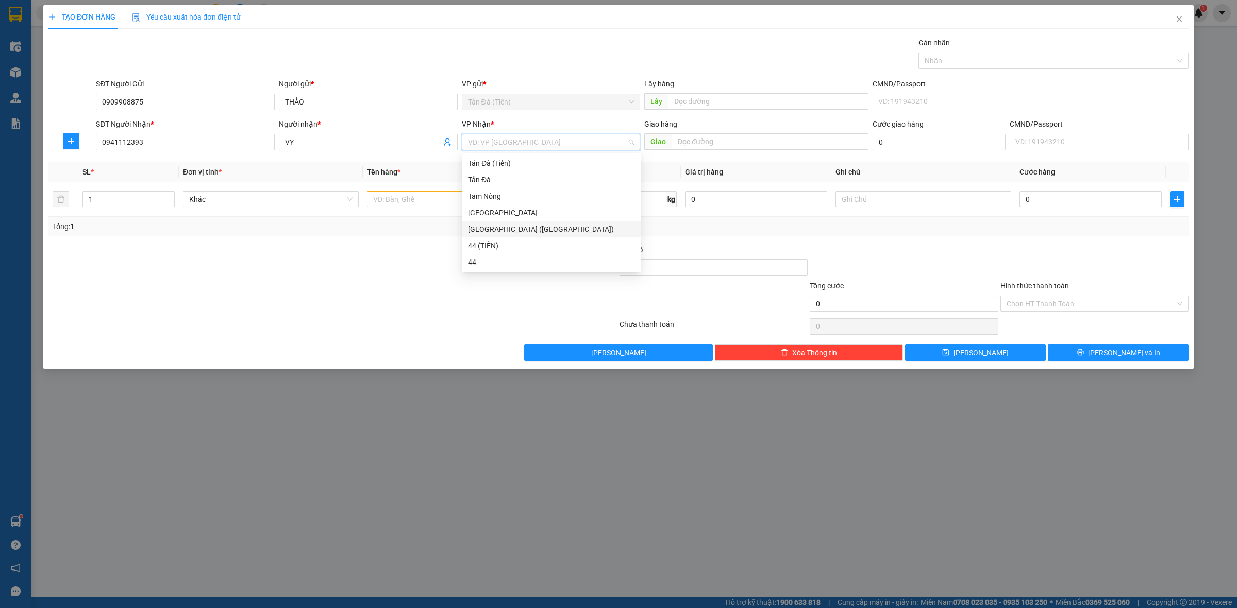
click at [503, 230] on div "[GEOGRAPHIC_DATA] ([GEOGRAPHIC_DATA])" at bounding box center [551, 229] width 166 height 11
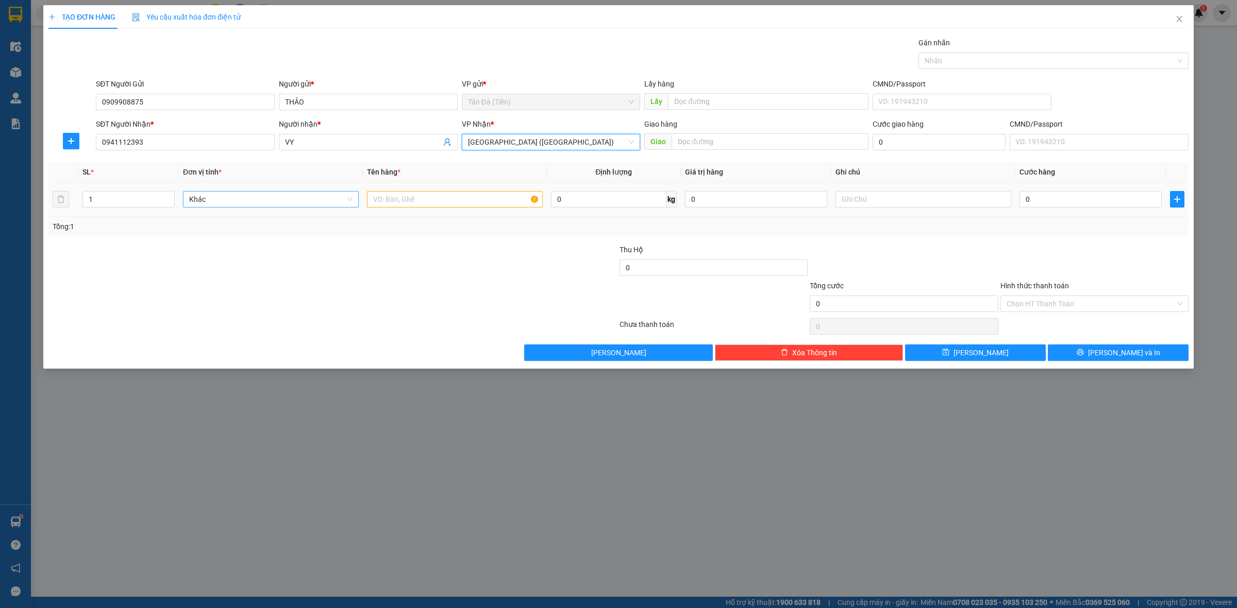
click at [336, 205] on span "Khác" at bounding box center [270, 199] width 163 height 15
type input "F"
type input "DT"
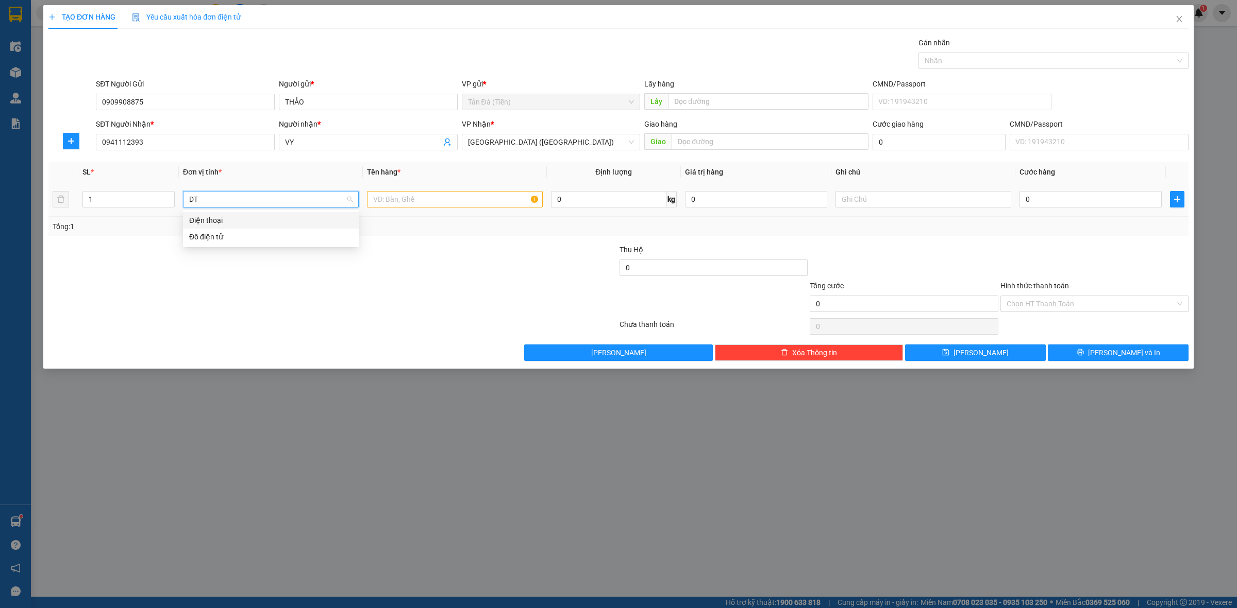
drag, startPoint x: 239, startPoint y: 221, endPoint x: 397, endPoint y: 201, distance: 159.4
click at [240, 221] on div "Điện thoại" at bounding box center [270, 220] width 163 height 11
click at [418, 196] on input "text" at bounding box center [455, 199] width 176 height 16
type input "GÓI TRẮNG NP"
click at [902, 199] on input "text" at bounding box center [923, 199] width 176 height 16
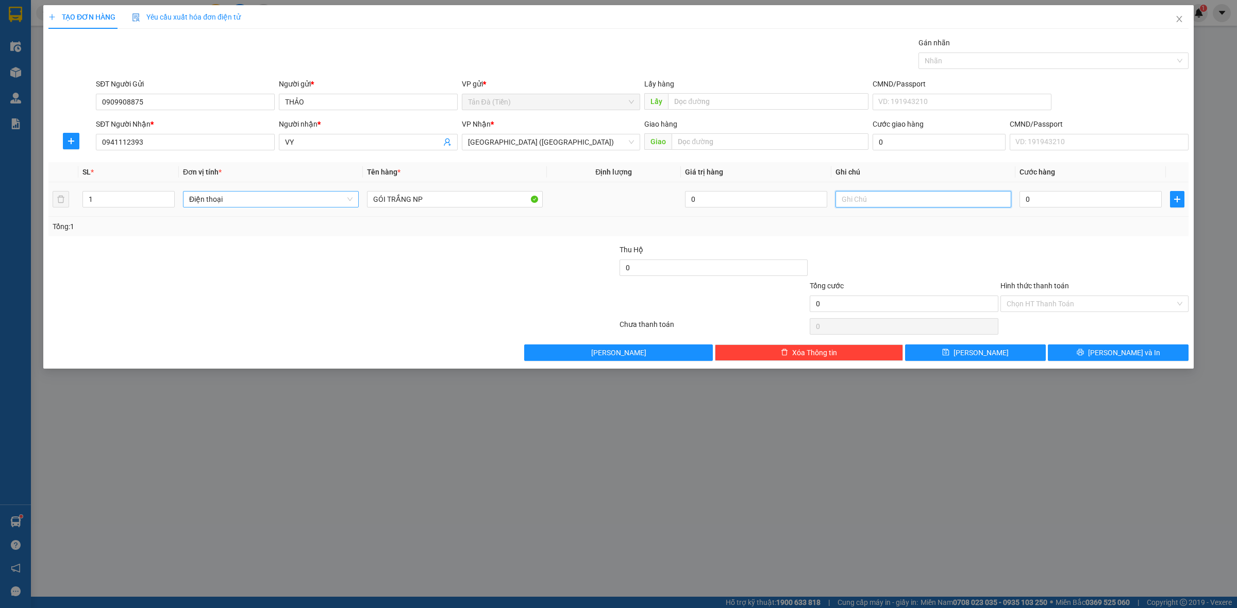
type input "D"
type input "ĐIỆN THOẠI"
click at [961, 267] on div at bounding box center [903, 262] width 190 height 36
click at [1056, 204] on input "0" at bounding box center [1090, 199] width 142 height 16
type input "5"
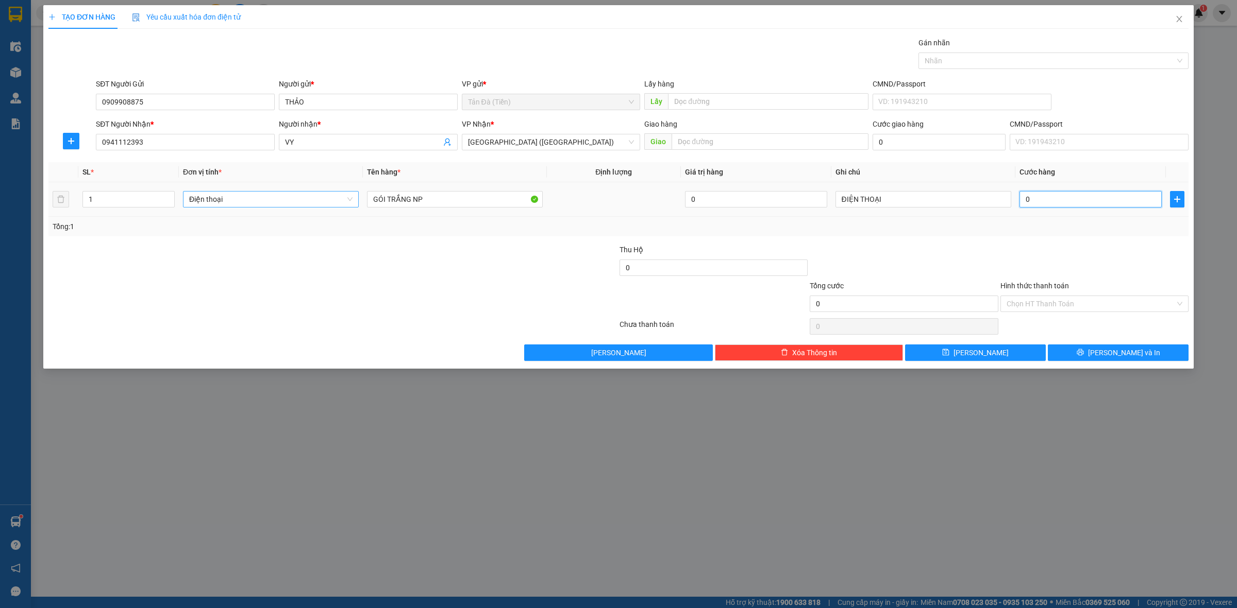
type input "5"
type input "50"
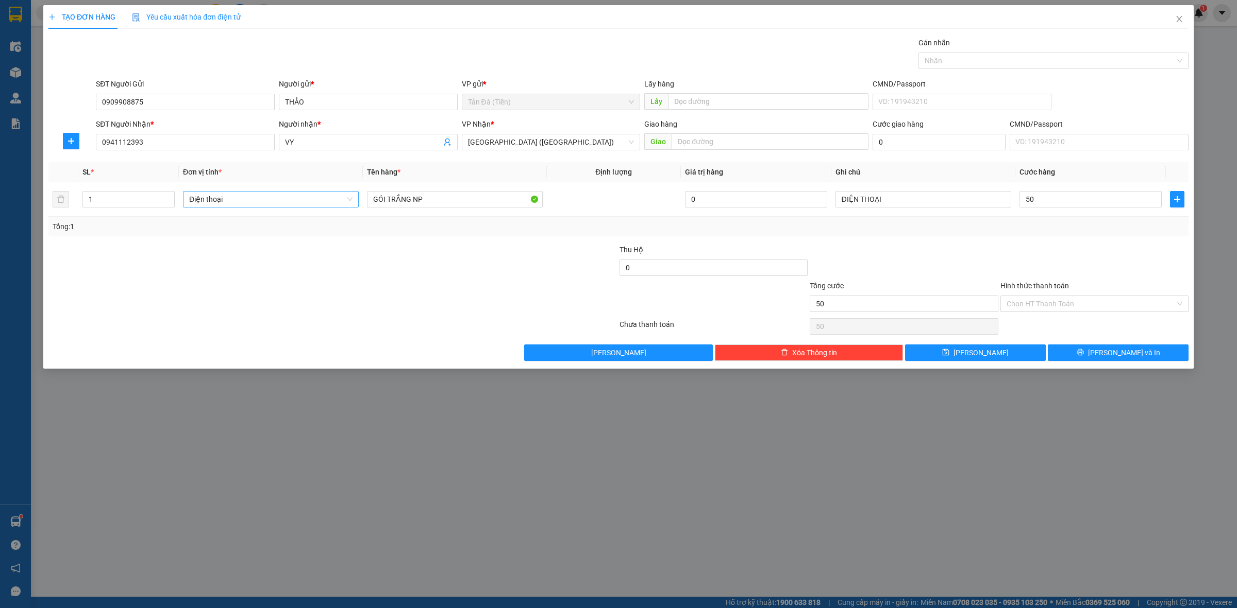
type input "50.000"
click at [1140, 271] on div at bounding box center [1094, 262] width 190 height 36
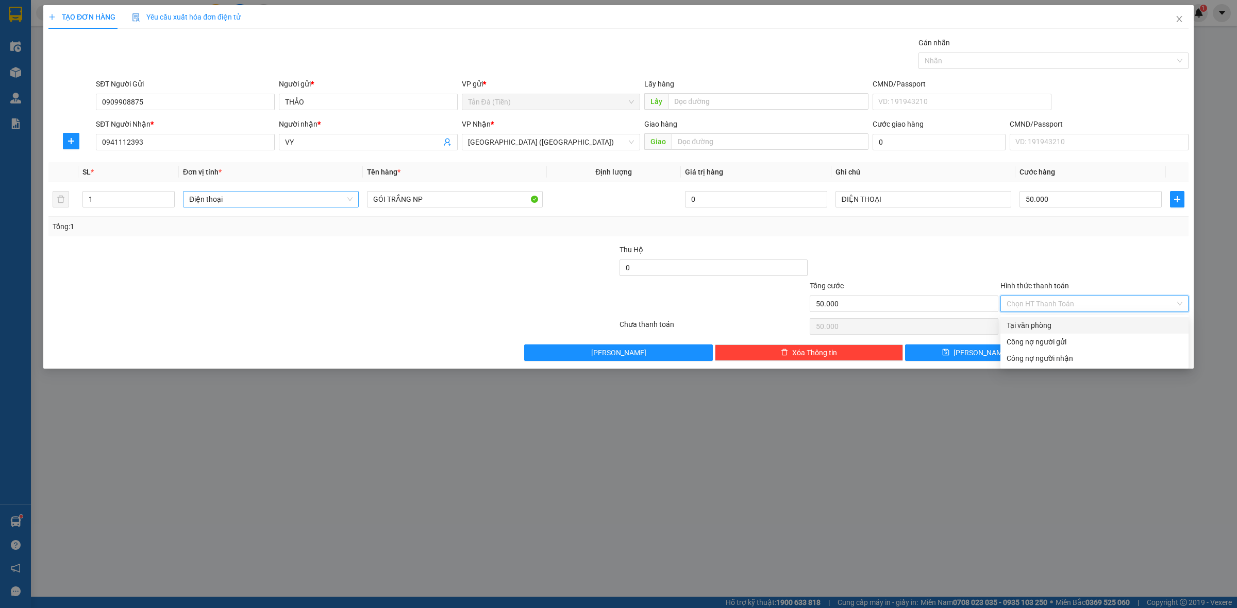
click at [1109, 302] on input "Hình thức thanh toán" at bounding box center [1090, 303] width 168 height 15
click at [1080, 327] on div "Tại văn phòng" at bounding box center [1094, 325] width 176 height 11
type input "0"
click at [1093, 274] on div at bounding box center [1094, 262] width 190 height 36
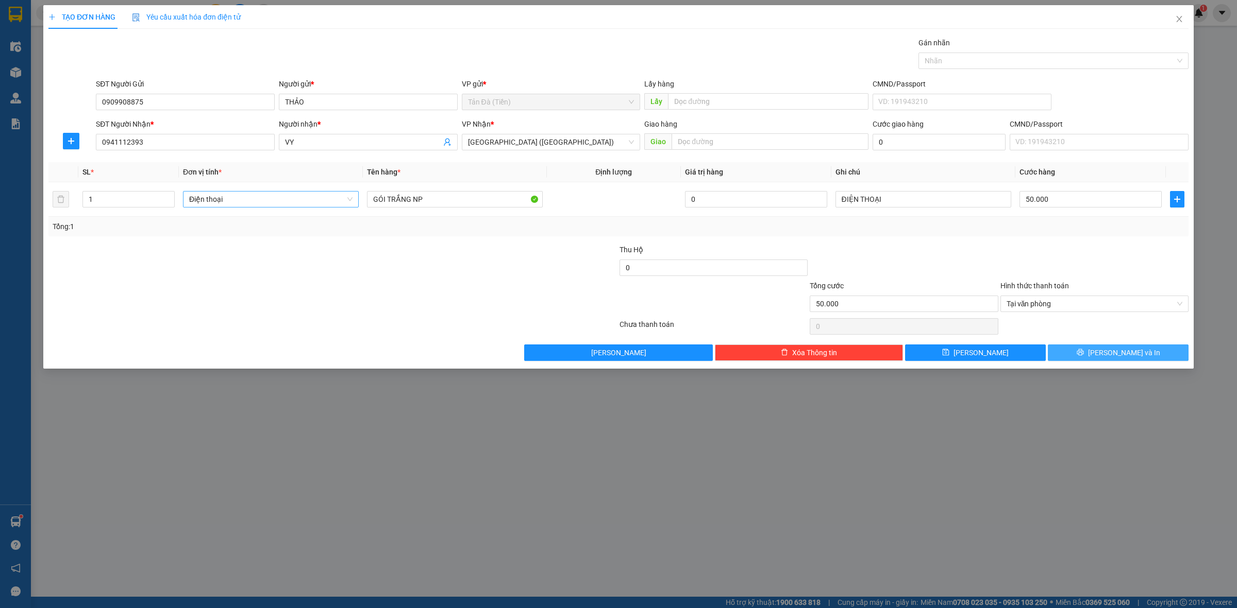
click at [1121, 356] on span "[PERSON_NAME] và In" at bounding box center [1124, 352] width 72 height 11
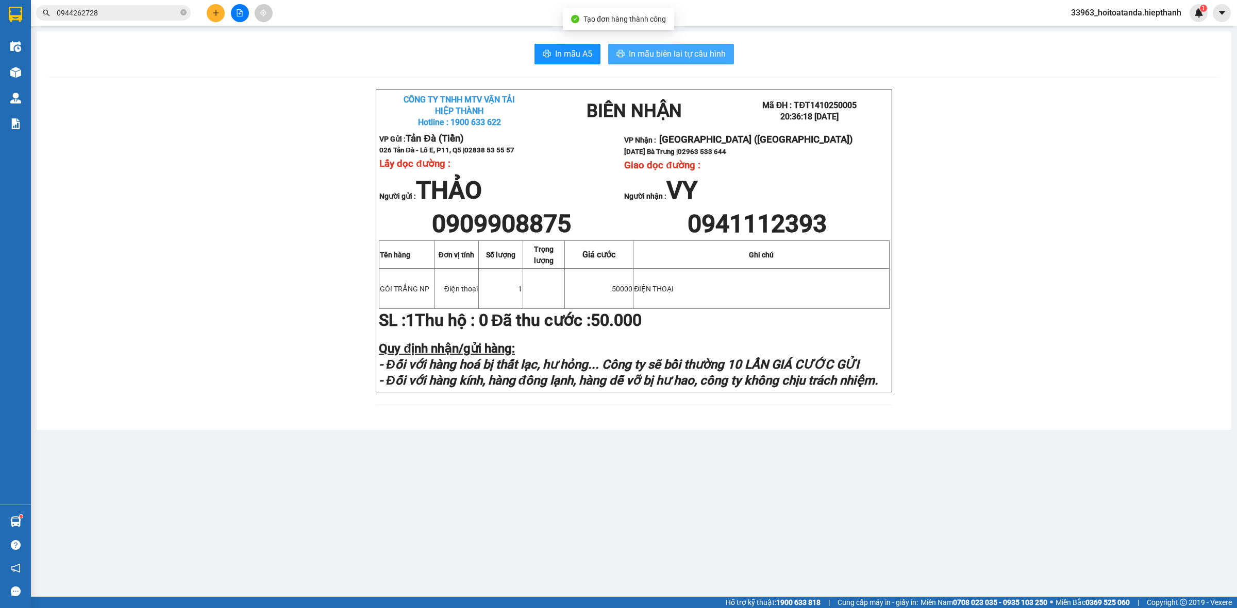
click at [682, 55] on span "In mẫu biên lai tự cấu hình" at bounding box center [677, 53] width 97 height 13
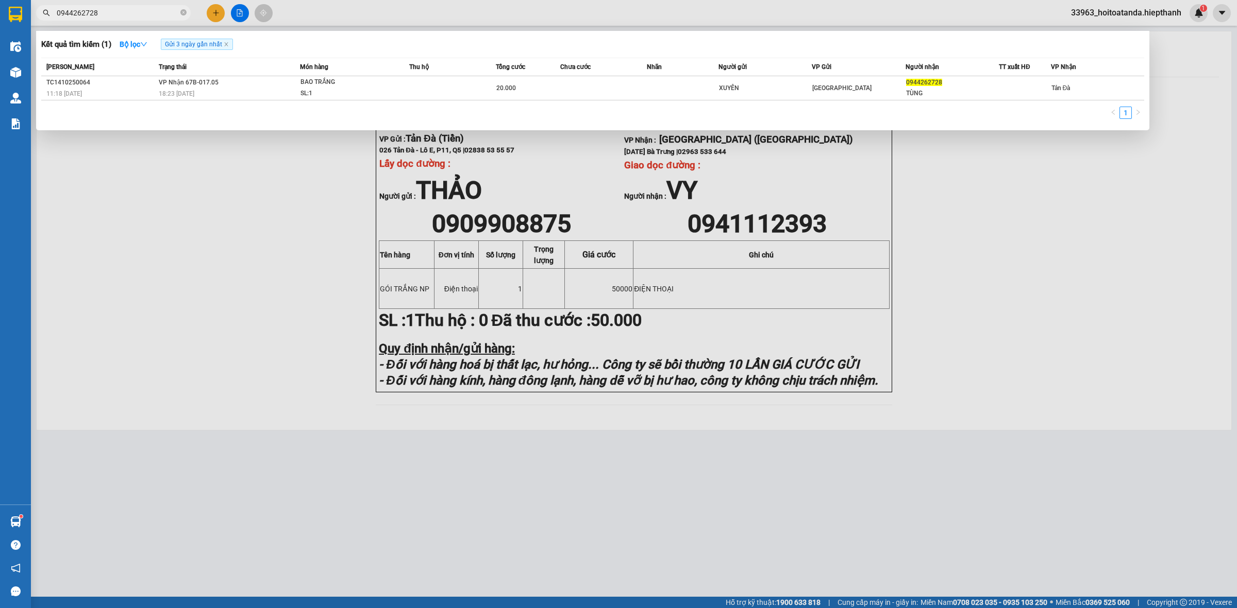
drag, startPoint x: 1127, startPoint y: 241, endPoint x: 77, endPoint y: 13, distance: 1074.1
click at [77, 13] on input "0944262728" at bounding box center [118, 12] width 122 height 11
click at [133, 6] on span "0944262728" at bounding box center [113, 12] width 155 height 15
click at [130, 11] on input "0944262728" at bounding box center [118, 12] width 122 height 11
drag, startPoint x: 88, startPoint y: 14, endPoint x: 19, endPoint y: 19, distance: 69.7
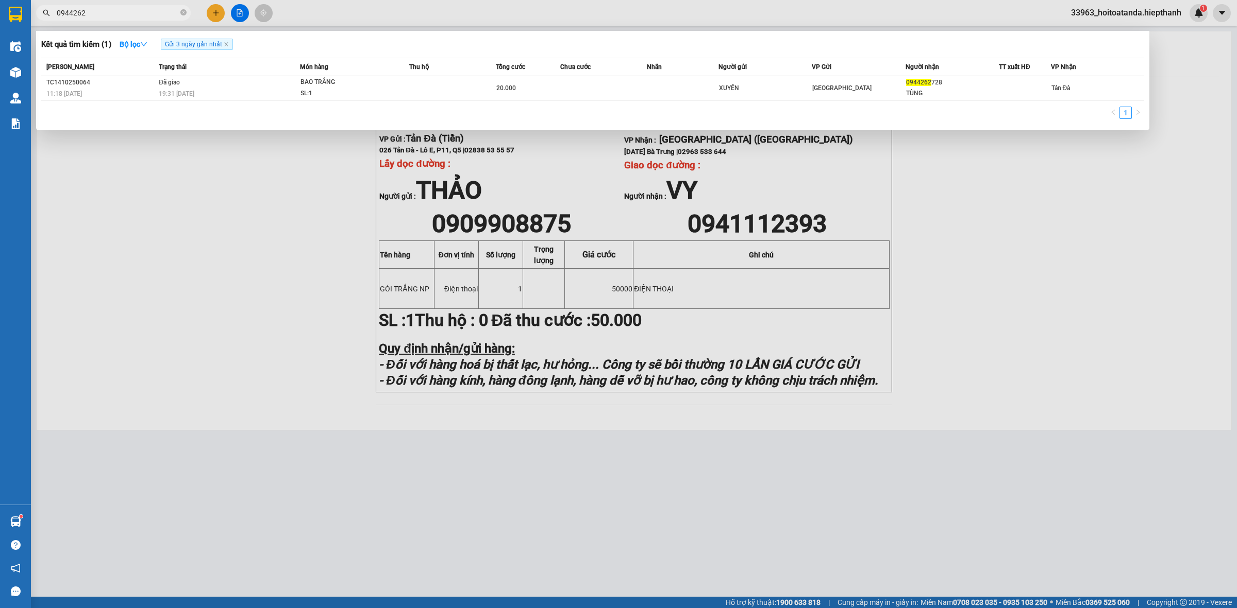
click at [19, 19] on section "Kết quả tìm kiếm ( 1 ) Bộ lọc Gửi 3 ngày gần nhất Mã ĐH Trạng thái Món hàng Thu…" at bounding box center [618, 304] width 1237 height 608
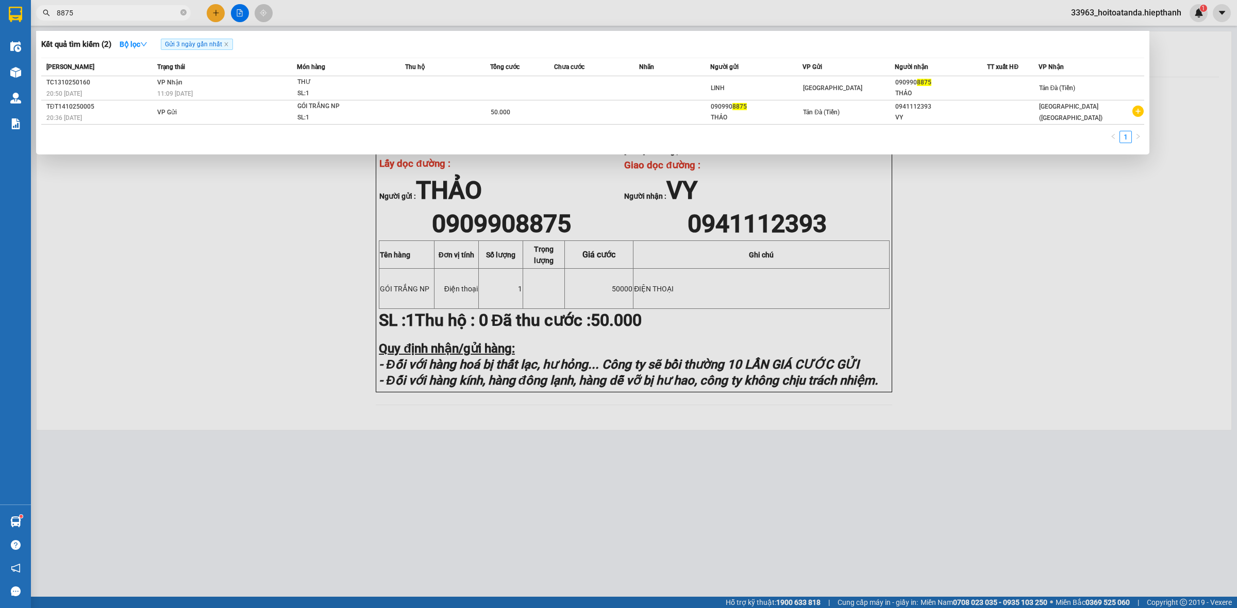
type input "8875"
click at [958, 219] on div at bounding box center [618, 304] width 1237 height 608
